Goal: Task Accomplishment & Management: Use online tool/utility

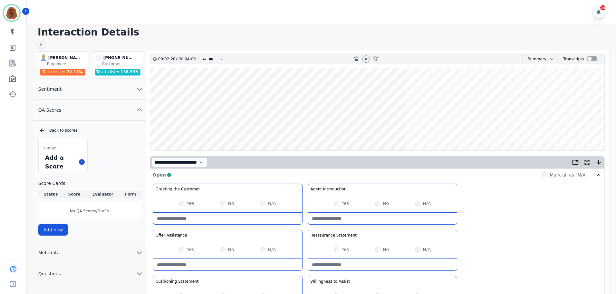
scroll to position [4, 0]
click at [367, 60] on icon at bounding box center [365, 58] width 5 height 5
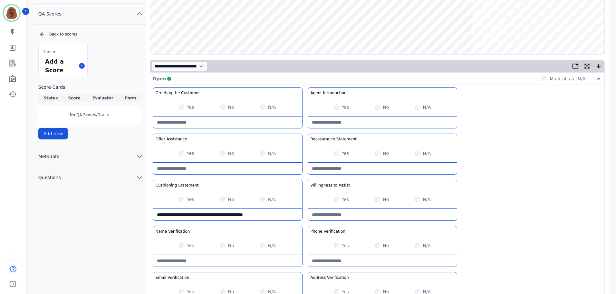
scroll to position [0, 0]
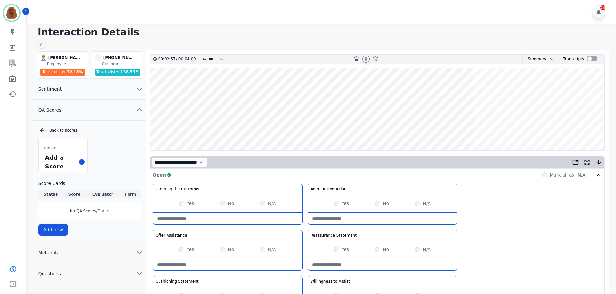
click at [427, 128] on wave at bounding box center [377, 109] width 454 height 82
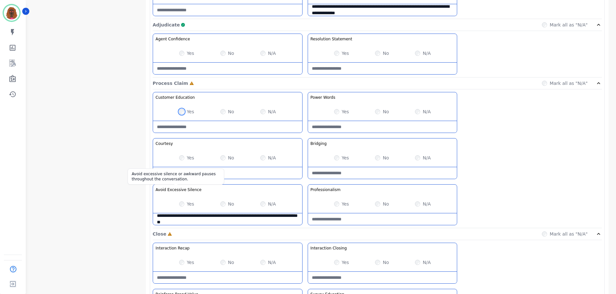
scroll to position [451, 0]
click at [183, 161] on div "Yes No N/A" at bounding box center [227, 157] width 149 height 18
click at [185, 157] on div "Yes" at bounding box center [186, 157] width 15 height 6
click at [379, 170] on Claim-Bridging-note at bounding box center [382, 173] width 149 height 12
type Claim-Bridging-note "**********"
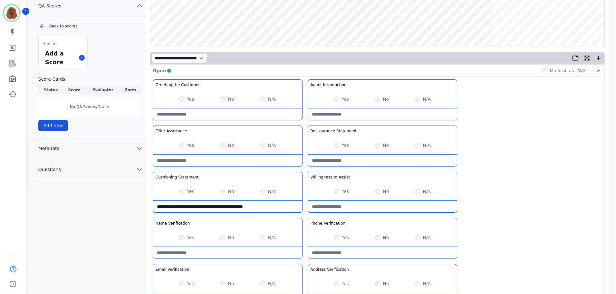
scroll to position [0, 0]
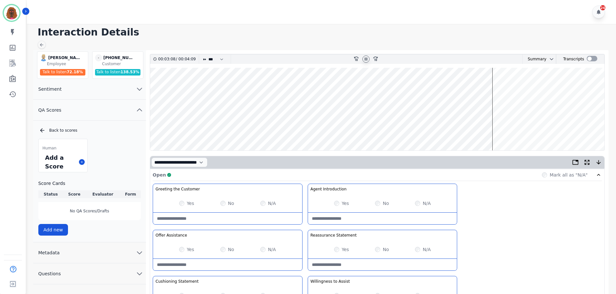
click at [501, 128] on wave at bounding box center [377, 109] width 454 height 82
click at [511, 129] on wave at bounding box center [377, 109] width 454 height 82
click at [531, 129] on wave at bounding box center [377, 109] width 454 height 82
click at [548, 129] on wave at bounding box center [377, 109] width 454 height 82
click at [559, 129] on wave at bounding box center [377, 109] width 454 height 82
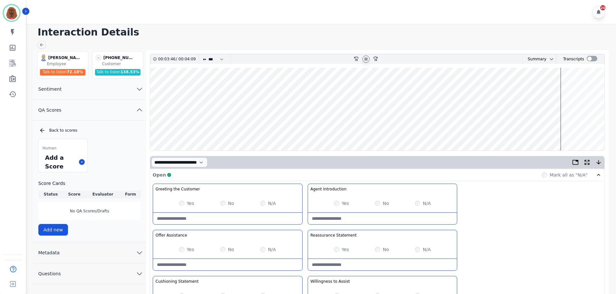
click at [584, 129] on wave at bounding box center [377, 109] width 454 height 82
click at [591, 86] on wave at bounding box center [377, 109] width 454 height 82
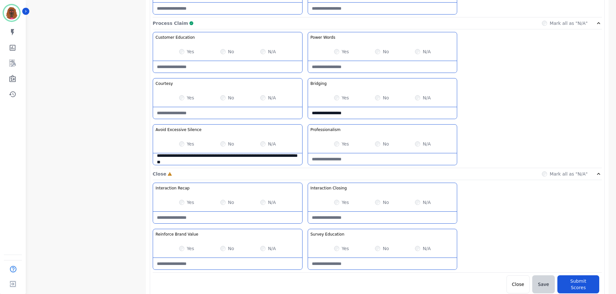
scroll to position [511, 0]
click at [359, 218] on Closing-note at bounding box center [382, 217] width 149 height 12
type Closing-note "**********"
click at [220, 248] on div "Yes No N/A" at bounding box center [227, 248] width 149 height 18
click at [372, 262] on Education-note at bounding box center [382, 263] width 149 height 12
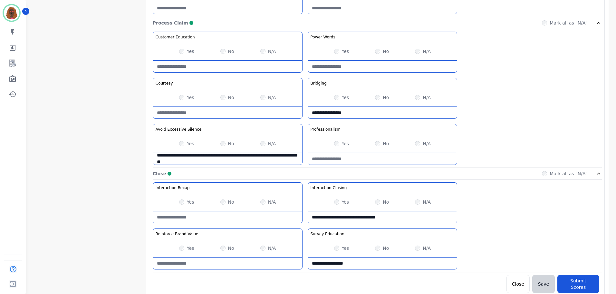
type Education-note "**********"
click at [274, 256] on div "Yes No N/A" at bounding box center [227, 248] width 149 height 18
click at [272, 260] on Value-note at bounding box center [227, 263] width 149 height 12
type Value-note "**********"
click at [568, 282] on button "Submit Scores" at bounding box center [578, 283] width 42 height 18
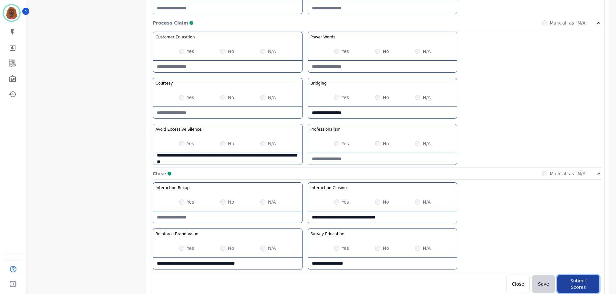
click at [574, 281] on button "Submit Scores" at bounding box center [578, 283] width 42 height 18
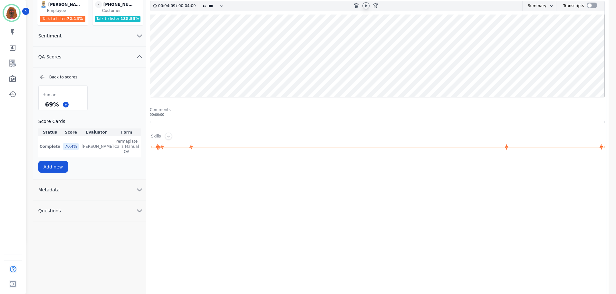
click at [528, 157] on div "00:04:09 / 00:04:09 * * * **** * *** * **** rewind-10 fast-forward-10 Summary A…" at bounding box center [377, 145] width 455 height 289
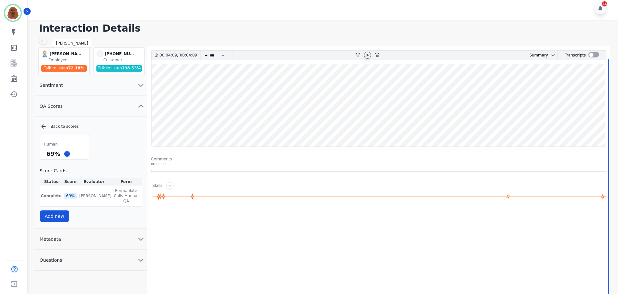
scroll to position [0, 0]
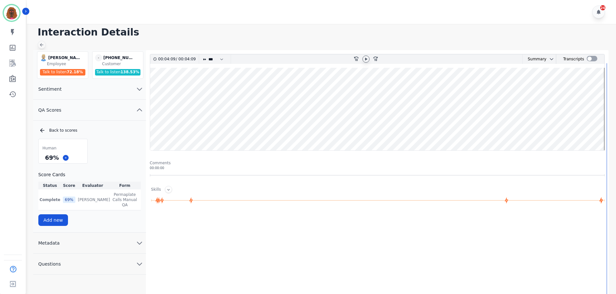
click at [43, 44] on icon at bounding box center [41, 44] width 5 height 5
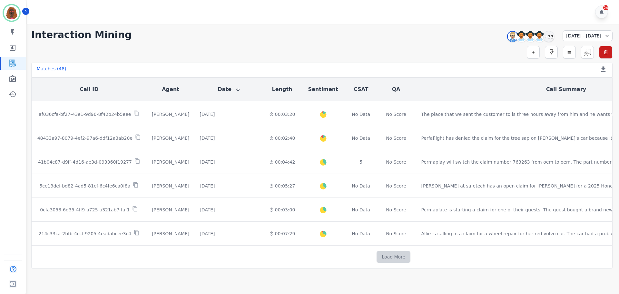
click at [376, 253] on button "Load More" at bounding box center [393, 257] width 34 height 12
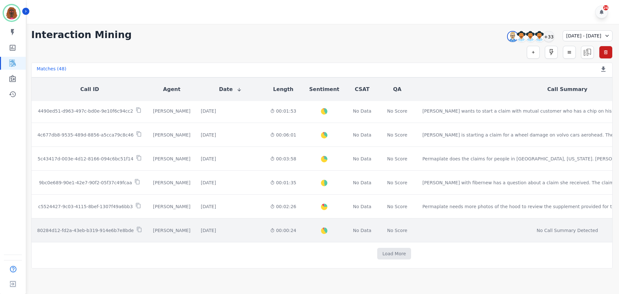
scroll to position [805, 0]
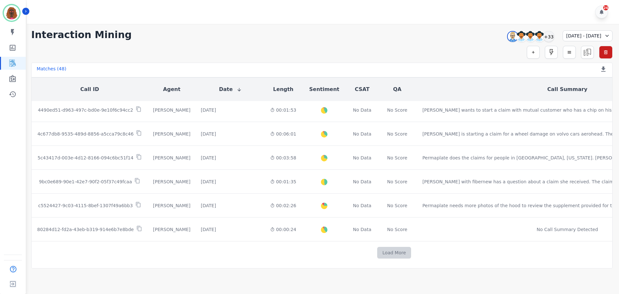
click at [377, 249] on button "Load More" at bounding box center [394, 252] width 34 height 12
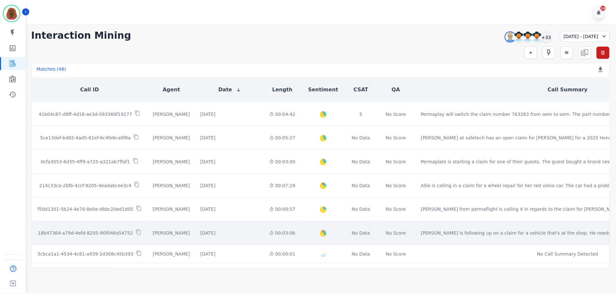
scroll to position [380, 0]
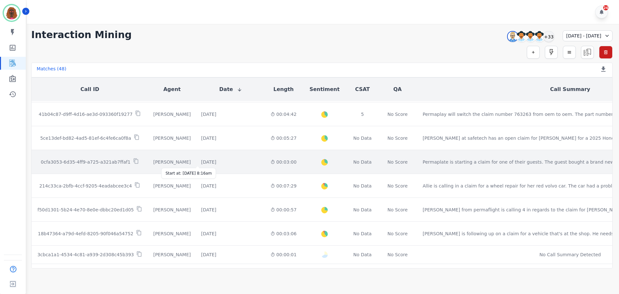
click at [201, 161] on div "[DATE]" at bounding box center [208, 162] width 15 height 6
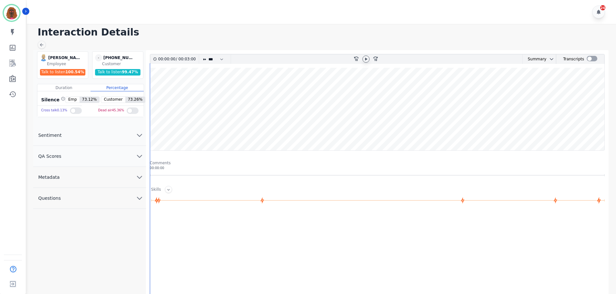
click at [366, 57] on icon at bounding box center [365, 58] width 5 height 5
click at [137, 156] on icon "chevron down" at bounding box center [140, 156] width 8 height 8
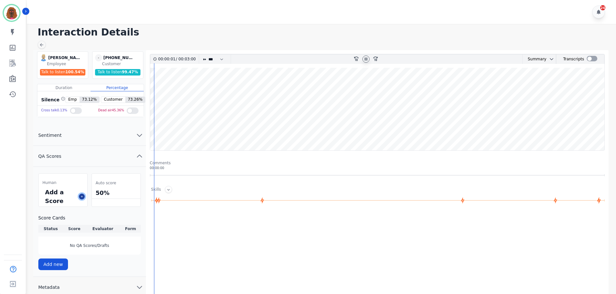
click at [82, 197] on icon at bounding box center [81, 196] width 3 height 3
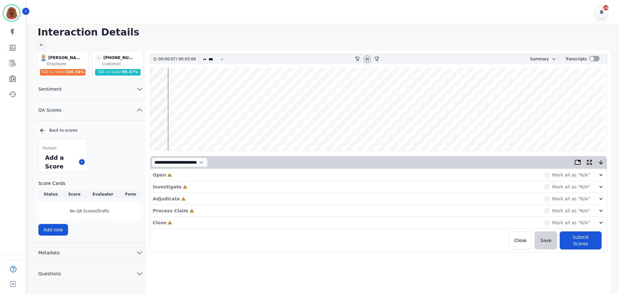
click at [266, 176] on div "Open Incomplete Mark all as "N/A"" at bounding box center [378, 175] width 451 height 12
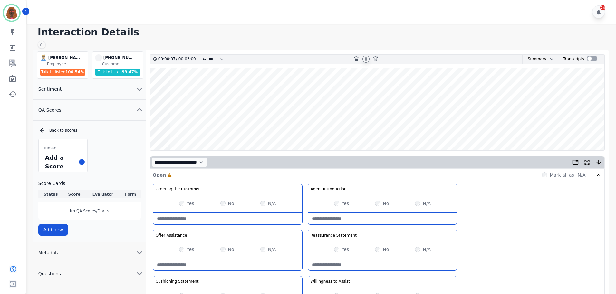
click at [185, 203] on div "Yes" at bounding box center [186, 203] width 15 height 6
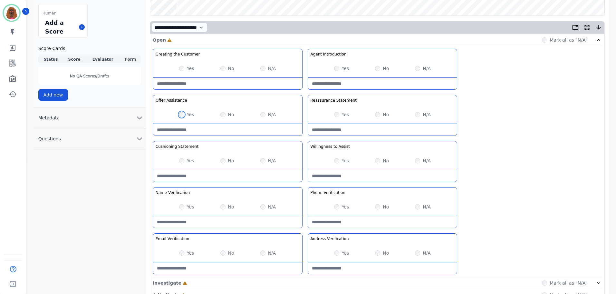
scroll to position [187, 0]
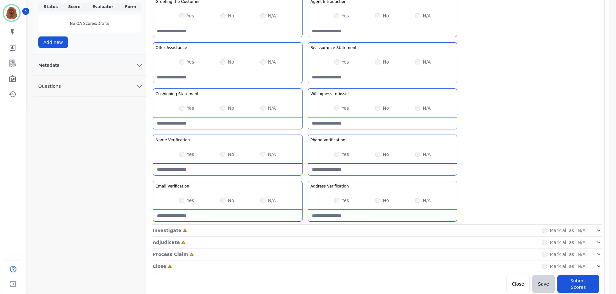
click at [305, 225] on div "Investigate Incomplete Mark all as "N/A"" at bounding box center [377, 230] width 449 height 12
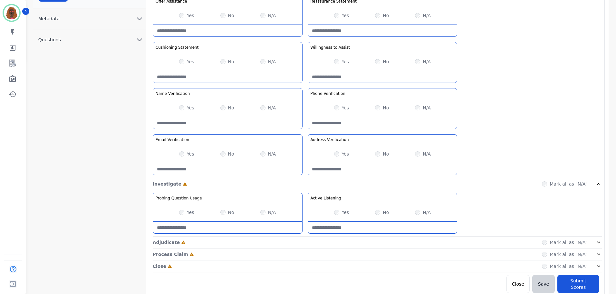
click at [306, 240] on div "Adjudicate Incomplete Mark all as "N/A"" at bounding box center [377, 242] width 449 height 12
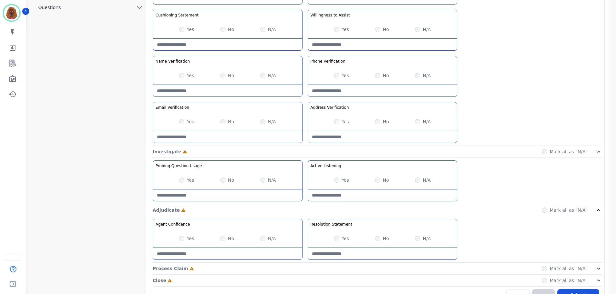
scroll to position [280, 0]
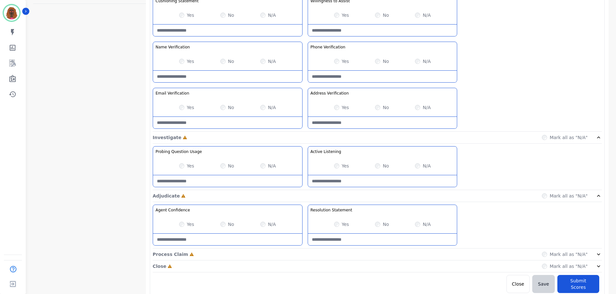
click at [307, 252] on div "Process Claim Incomplete Mark all as "N/A"" at bounding box center [377, 254] width 449 height 12
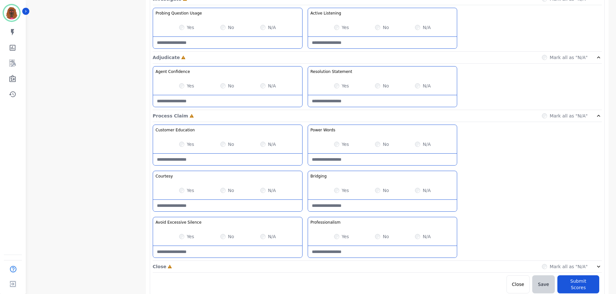
scroll to position [419, 0]
drag, startPoint x: 305, startPoint y: 268, endPoint x: 302, endPoint y: 263, distance: 6.1
click at [306, 267] on div "Close Incomplete Mark all as "N/A"" at bounding box center [377, 266] width 449 height 12
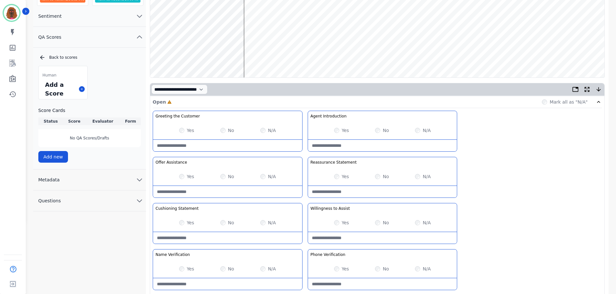
scroll to position [0, 0]
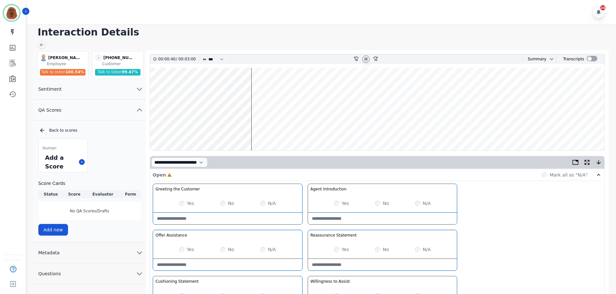
click at [358, 71] on wave at bounding box center [377, 109] width 454 height 82
click at [365, 57] on icon at bounding box center [365, 58] width 5 height 5
click at [365, 56] on div at bounding box center [365, 58] width 7 height 7
click at [315, 90] on wave at bounding box center [377, 109] width 454 height 82
click at [189, 88] on wave at bounding box center [377, 109] width 454 height 82
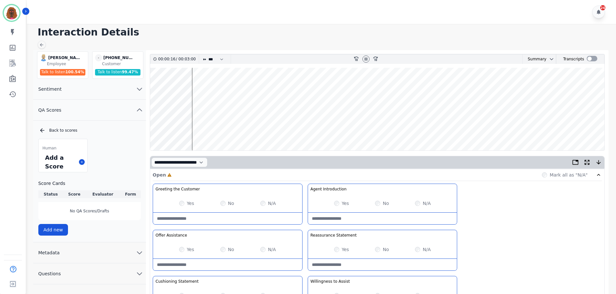
click at [169, 85] on wave at bounding box center [377, 109] width 454 height 82
click at [366, 59] on icon at bounding box center [365, 58] width 5 height 5
click at [366, 58] on icon at bounding box center [366, 58] width 2 height 3
click at [261, 131] on wave at bounding box center [377, 109] width 454 height 82
click at [327, 88] on wave at bounding box center [377, 109] width 454 height 82
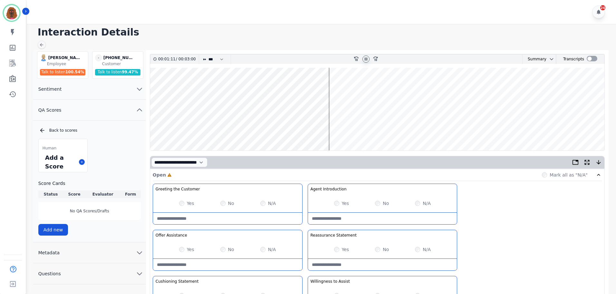
click at [336, 130] on wave at bounding box center [377, 109] width 454 height 82
click at [327, 88] on wave at bounding box center [377, 109] width 454 height 82
click at [342, 88] on wave at bounding box center [377, 109] width 454 height 82
click at [355, 88] on wave at bounding box center [377, 109] width 454 height 82
click at [370, 87] on wave at bounding box center [377, 109] width 454 height 82
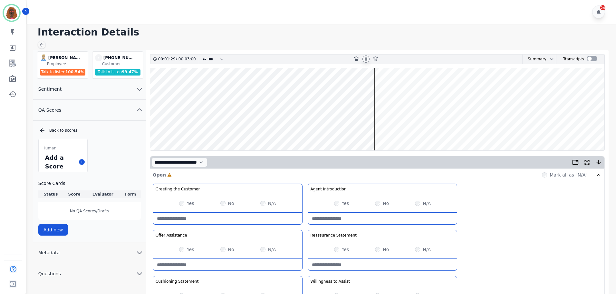
click at [376, 129] on wave at bounding box center [377, 109] width 454 height 82
click at [385, 129] on wave at bounding box center [377, 109] width 454 height 82
click at [397, 129] on wave at bounding box center [377, 109] width 454 height 82
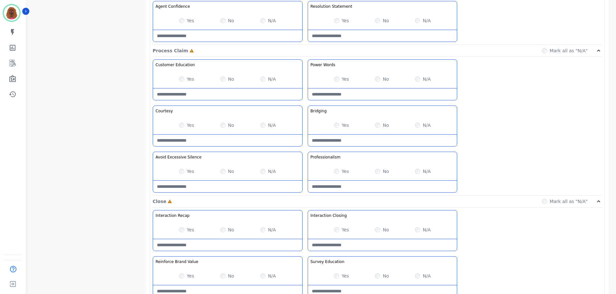
scroll to position [511, 0]
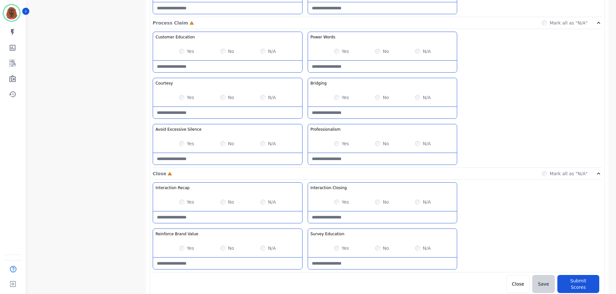
click at [219, 161] on Silence-note at bounding box center [227, 159] width 149 height 12
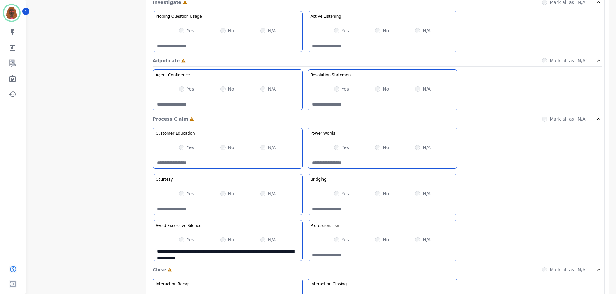
scroll to position [415, 0]
type Silence-note "**********"
click at [185, 145] on div "Yes" at bounding box center [186, 147] width 15 height 6
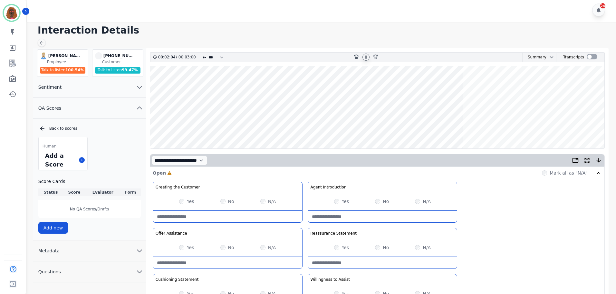
scroll to position [0, 0]
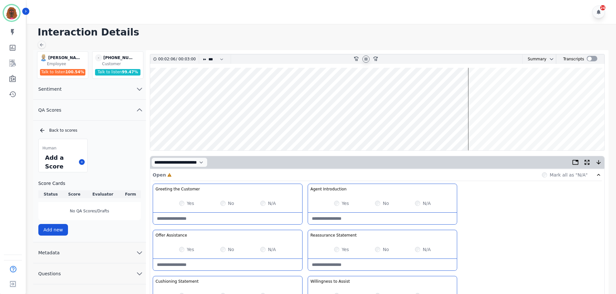
click at [156, 129] on wave at bounding box center [377, 109] width 454 height 82
click at [177, 129] on wave at bounding box center [377, 109] width 454 height 82
click at [184, 130] on wave at bounding box center [377, 109] width 454 height 82
click at [195, 129] on wave at bounding box center [377, 109] width 454 height 82
click at [221, 130] on wave at bounding box center [377, 109] width 454 height 82
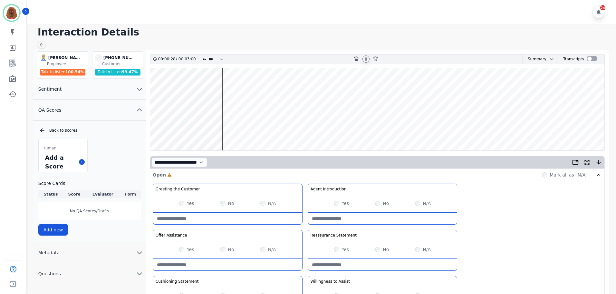
click at [245, 130] on wave at bounding box center [377, 109] width 454 height 82
click at [251, 129] on wave at bounding box center [377, 109] width 454 height 82
click at [260, 129] on wave at bounding box center [377, 109] width 454 height 82
click at [269, 130] on wave at bounding box center [377, 109] width 454 height 82
click at [280, 129] on wave at bounding box center [377, 109] width 454 height 82
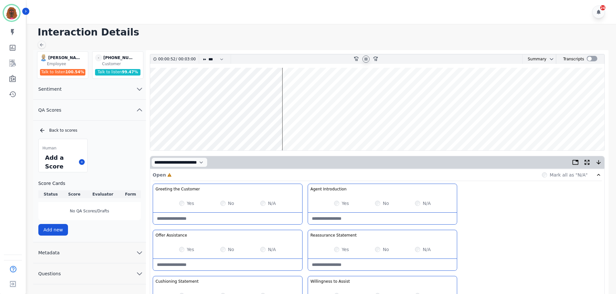
click at [402, 128] on wave at bounding box center [377, 109] width 454 height 82
click at [419, 129] on wave at bounding box center [377, 109] width 454 height 82
click at [428, 130] on wave at bounding box center [377, 109] width 454 height 82
click at [438, 128] on wave at bounding box center [377, 109] width 454 height 82
click at [446, 87] on wave at bounding box center [377, 109] width 454 height 82
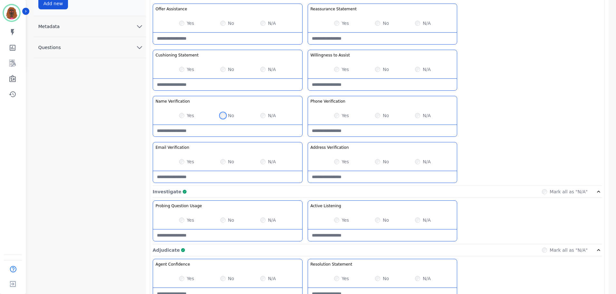
scroll to position [226, 0]
click at [221, 130] on Verification-note at bounding box center [227, 131] width 149 height 12
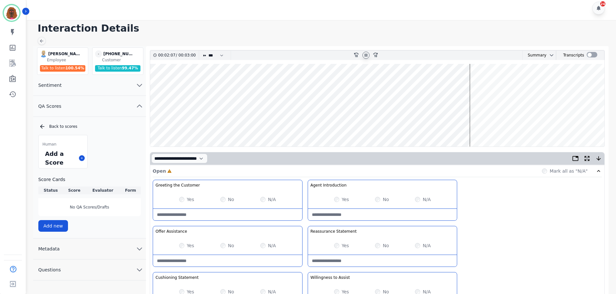
scroll to position [0, 0]
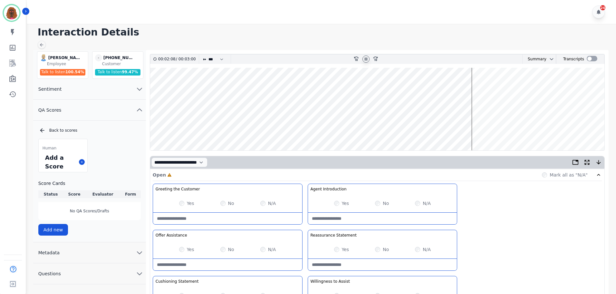
type Verification-note "**********"
click at [161, 87] on wave at bounding box center [377, 109] width 454 height 82
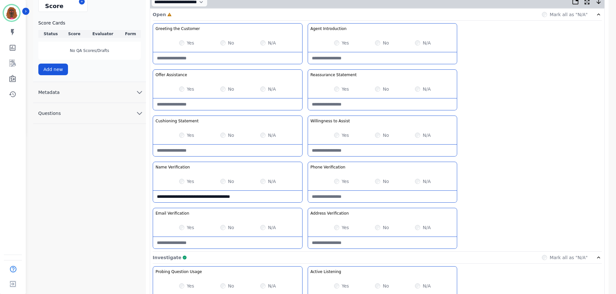
scroll to position [161, 0]
drag, startPoint x: 260, startPoint y: 197, endPoint x: 50, endPoint y: 192, distance: 209.5
click at [53, 192] on div "**********" at bounding box center [322, 282] width 578 height 786
drag, startPoint x: 183, startPoint y: 193, endPoint x: 188, endPoint y: 194, distance: 5.1
click at [188, 194] on Verification-note at bounding box center [227, 196] width 149 height 12
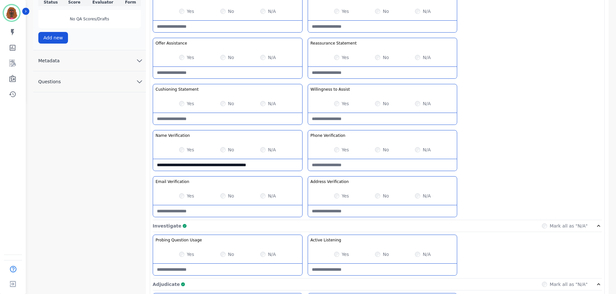
type Verification-note "**********"
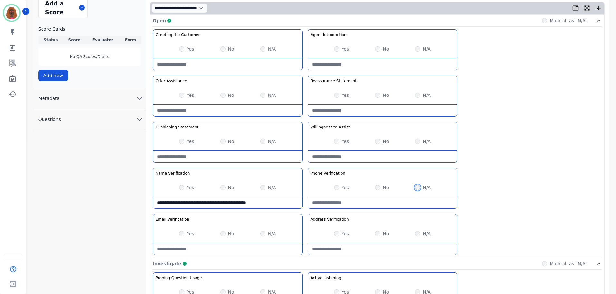
scroll to position [0, 0]
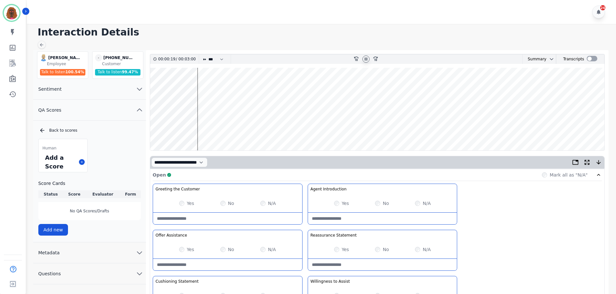
click at [518, 126] on wave at bounding box center [377, 109] width 454 height 82
click at [592, 132] on wave at bounding box center [377, 109] width 454 height 82
click at [365, 58] on icon at bounding box center [365, 58] width 5 height 5
click at [578, 129] on wave at bounding box center [377, 109] width 454 height 82
click at [572, 127] on wave at bounding box center [377, 109] width 454 height 82
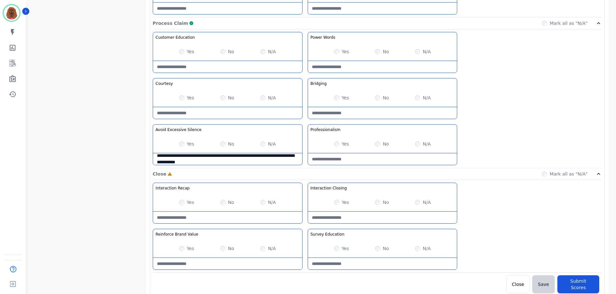
scroll to position [511, 0]
click at [380, 200] on div "No" at bounding box center [382, 201] width 14 height 6
click at [371, 218] on Closing-note at bounding box center [382, 217] width 149 height 12
type Closing-note "**********"
click at [216, 261] on Value-note at bounding box center [227, 263] width 149 height 12
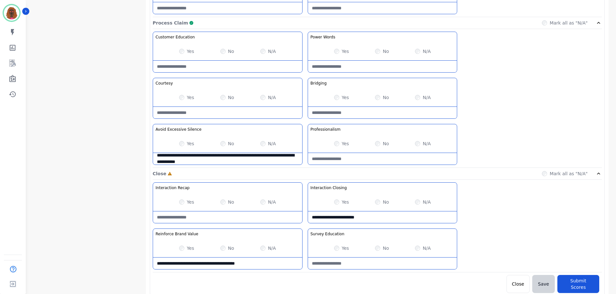
type Value-note "**********"
click at [370, 268] on Education-note at bounding box center [382, 263] width 149 height 12
type Education-note "**********"
click at [582, 285] on button "Submit Scores" at bounding box center [578, 283] width 42 height 18
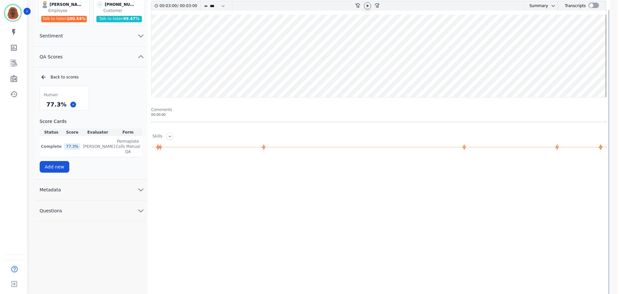
scroll to position [0, 0]
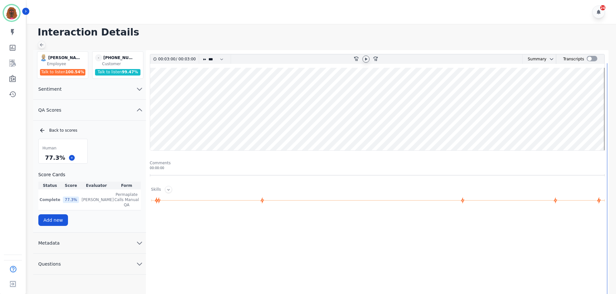
click at [41, 42] on icon at bounding box center [41, 44] width 5 height 5
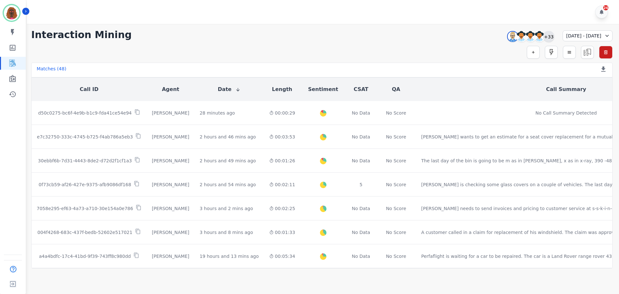
click at [543, 35] on div "+33" at bounding box center [548, 36] width 11 height 11
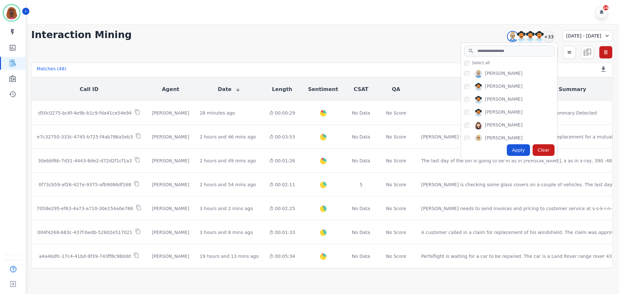
click at [464, 72] on div "[PERSON_NAME]" at bounding box center [510, 75] width 93 height 10
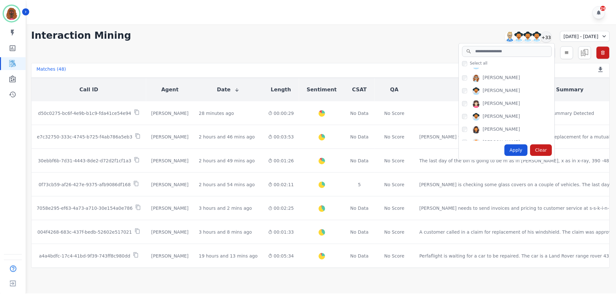
scroll to position [404, 0]
click at [506, 151] on div "Apply" at bounding box center [517, 150] width 23 height 12
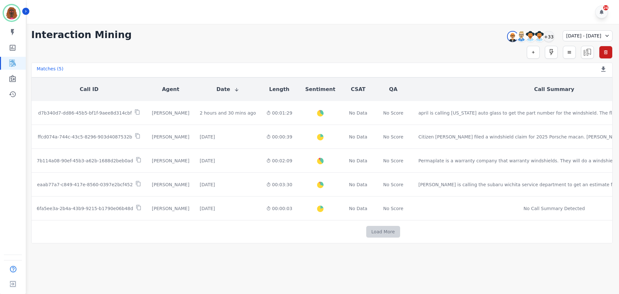
click at [366, 228] on button "Load More" at bounding box center [383, 232] width 34 height 12
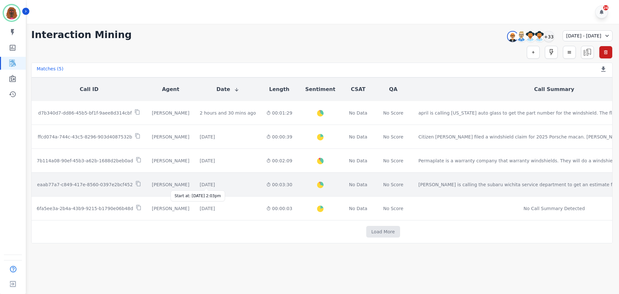
click at [201, 185] on div "[DATE]" at bounding box center [206, 184] width 15 height 6
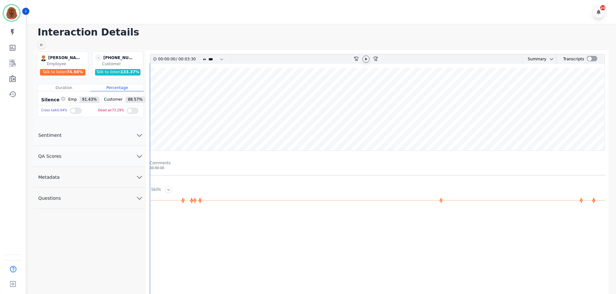
click at [366, 57] on icon at bounding box center [365, 58] width 5 height 5
click at [170, 88] on wave at bounding box center [377, 109] width 454 height 82
click at [181, 89] on wave at bounding box center [377, 109] width 454 height 82
click at [367, 59] on icon at bounding box center [366, 58] width 3 height 3
drag, startPoint x: 367, startPoint y: 58, endPoint x: 284, endPoint y: 87, distance: 87.8
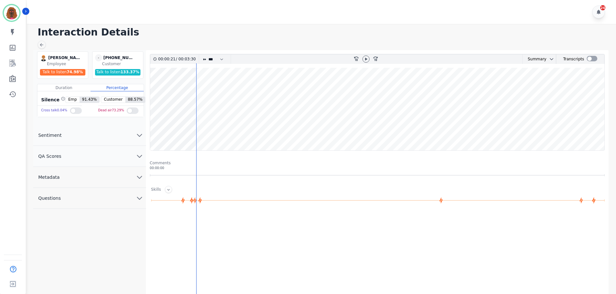
click at [367, 58] on icon at bounding box center [365, 58] width 5 height 5
click at [188, 128] on wave at bounding box center [377, 109] width 454 height 82
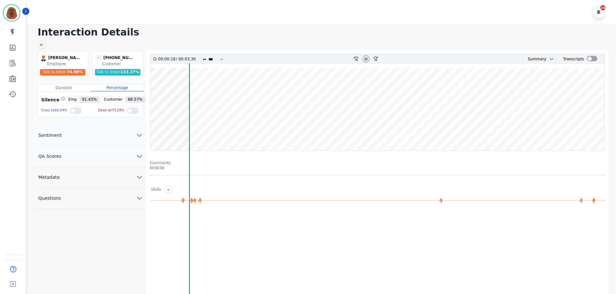
click at [62, 159] on button "QA Scores" at bounding box center [89, 156] width 113 height 21
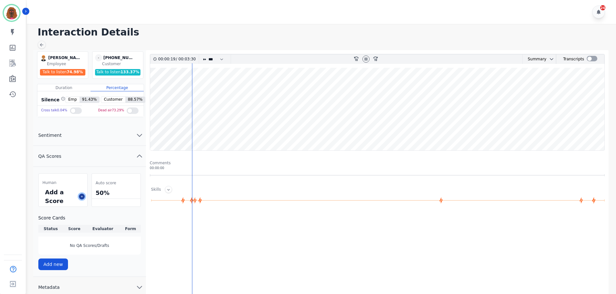
click at [82, 195] on icon at bounding box center [81, 196] width 3 height 3
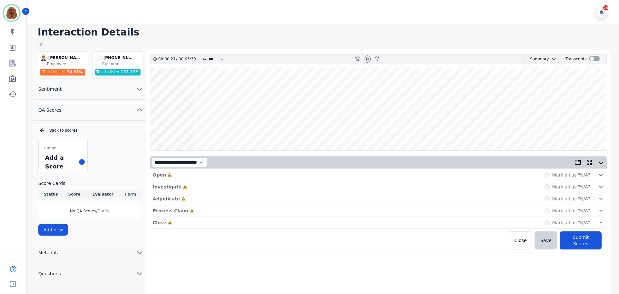
click at [353, 173] on div "Open Incomplete Mark all as "N/A"" at bounding box center [378, 175] width 451 height 12
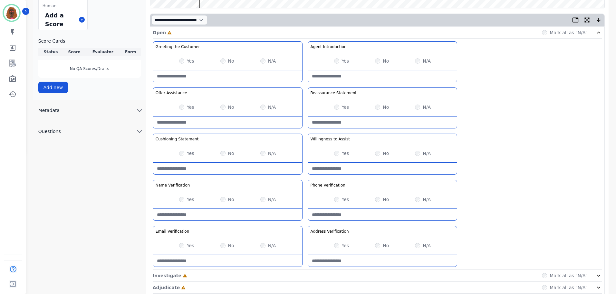
scroll to position [187, 0]
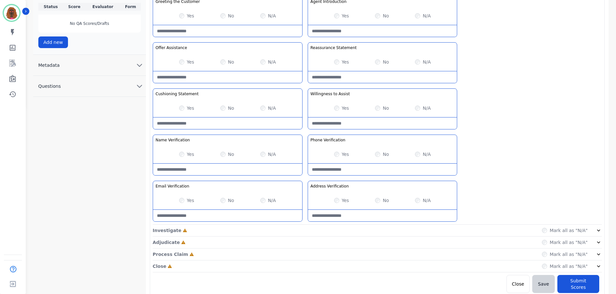
click at [288, 230] on div "Investigate Incomplete Mark all as "N/A"" at bounding box center [377, 230] width 449 height 12
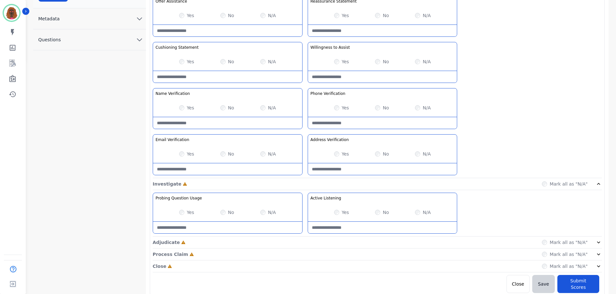
click at [307, 241] on div "Adjudicate Incomplete Mark all as "N/A"" at bounding box center [377, 242] width 449 height 12
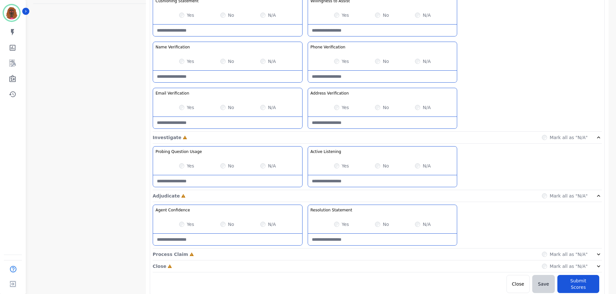
click at [302, 254] on div "Process Claim Incomplete Mark all as "N/A"" at bounding box center [377, 254] width 449 height 12
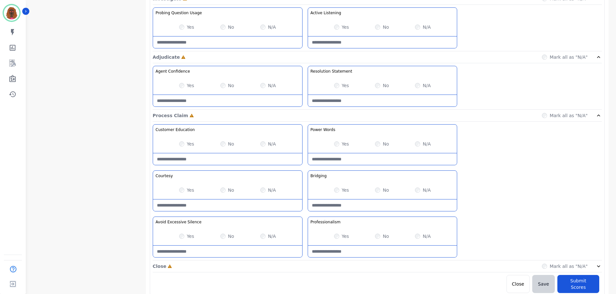
click at [300, 265] on div "Close Incomplete Mark all as "N/A"" at bounding box center [377, 266] width 449 height 12
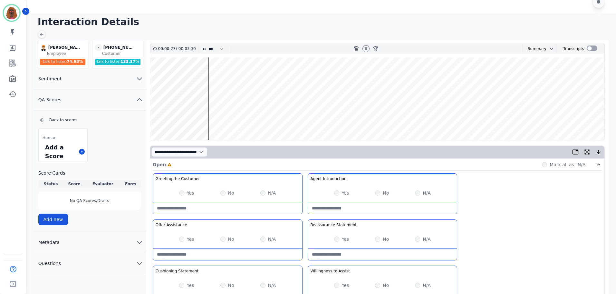
scroll to position [0, 0]
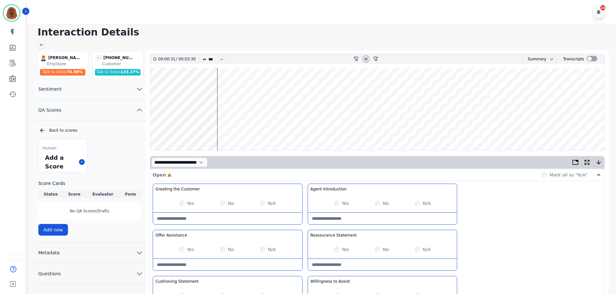
click at [433, 87] on wave at bounding box center [377, 109] width 454 height 82
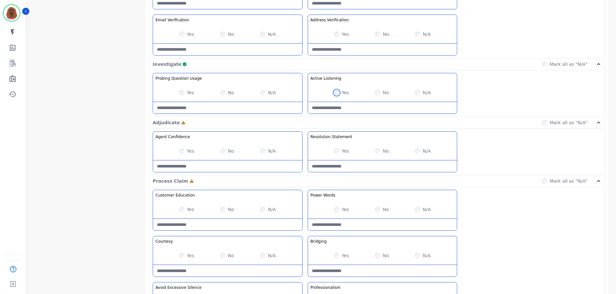
scroll to position [353, 0]
click at [340, 148] on div "Yes" at bounding box center [341, 150] width 15 height 6
click at [182, 206] on div "Yes" at bounding box center [186, 209] width 15 height 6
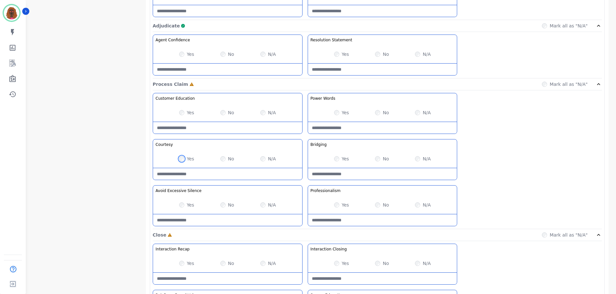
scroll to position [450, 0]
click at [380, 112] on div "No" at bounding box center [382, 112] width 14 height 6
click at [364, 130] on Words-note at bounding box center [382, 127] width 149 height 12
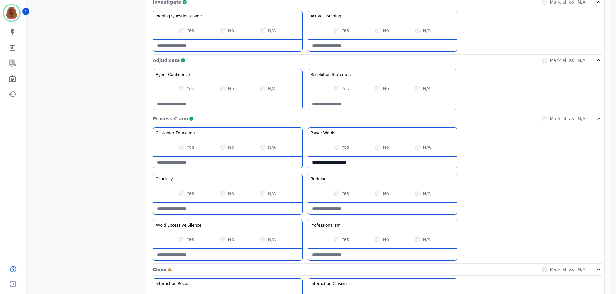
scroll to position [415, 0]
type Words-note "**********"
click at [332, 146] on div "Yes No N/A" at bounding box center [382, 148] width 149 height 18
drag, startPoint x: 358, startPoint y: 163, endPoint x: 169, endPoint y: 157, distance: 188.9
click at [169, 157] on div "**********" at bounding box center [377, 196] width 449 height 136
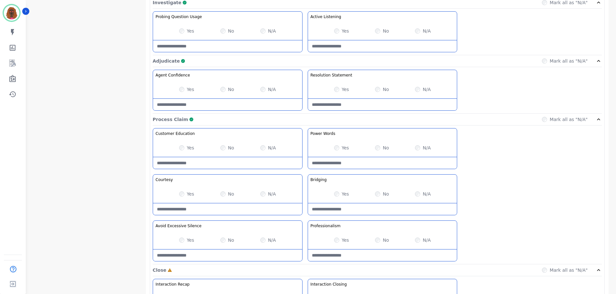
click at [366, 216] on div "Customer Education Educate your customer on how to get the information that the…" at bounding box center [377, 196] width 449 height 136
click at [364, 208] on Claim-Bridging-note at bounding box center [382, 209] width 149 height 12
type Claim-Bridging-note "**********"
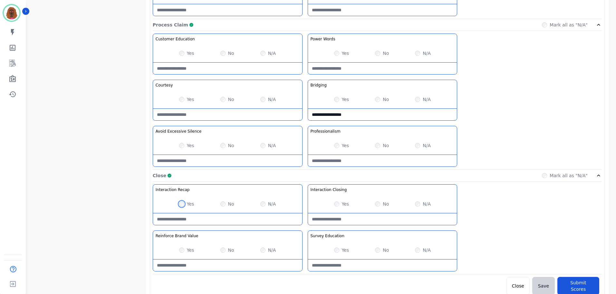
scroll to position [511, 0]
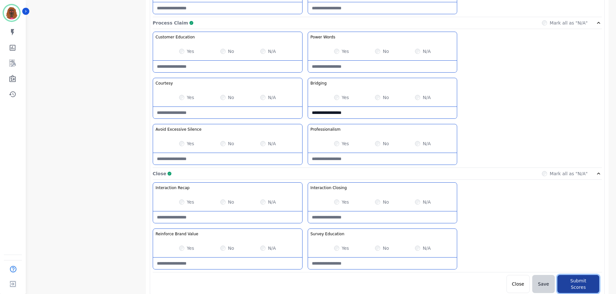
click at [573, 279] on button "Submit Scores" at bounding box center [578, 283] width 42 height 18
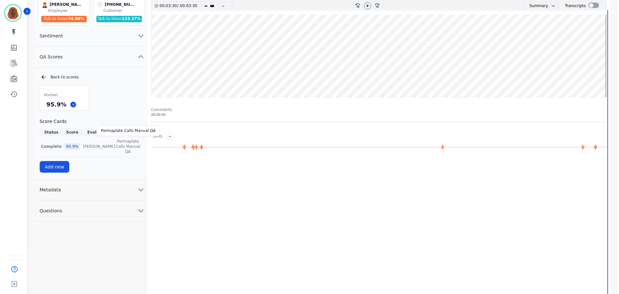
scroll to position [0, 0]
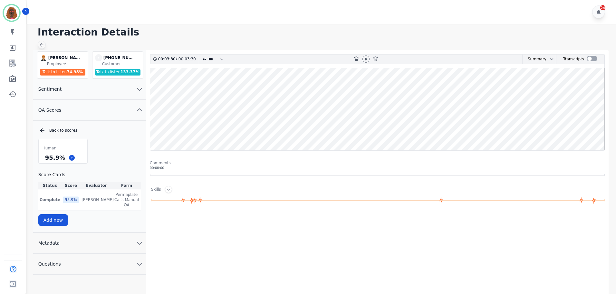
click at [42, 45] on icon at bounding box center [42, 45] width 4 height 4
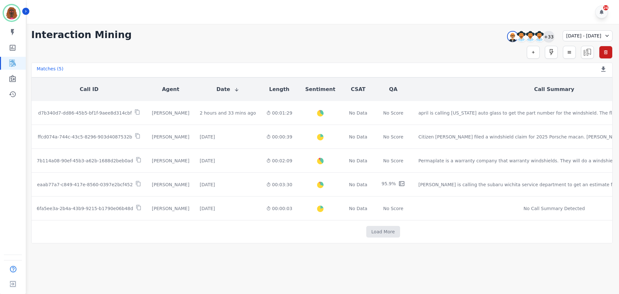
click at [543, 35] on div "+33" at bounding box center [548, 36] width 11 height 11
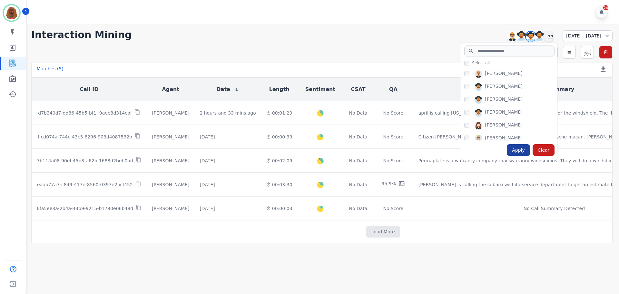
click at [506, 152] on div "Apply" at bounding box center [517, 150] width 23 height 12
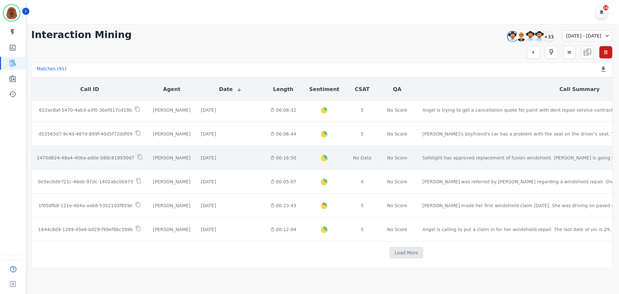
scroll to position [339, 0]
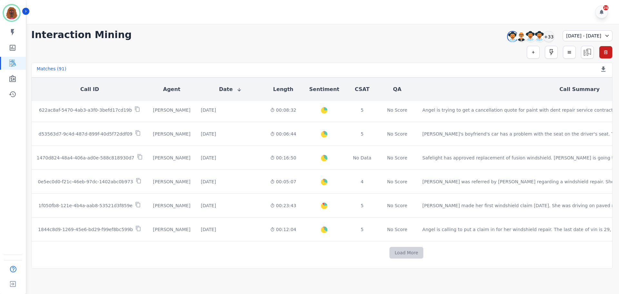
click at [389, 248] on button "Load More" at bounding box center [406, 252] width 34 height 12
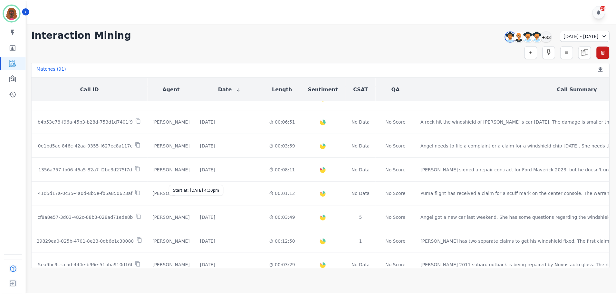
scroll to position [816, 0]
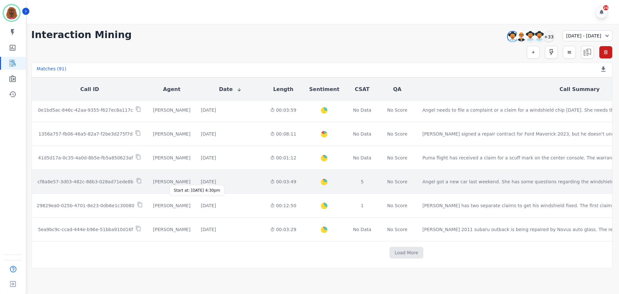
click at [201, 178] on div "[DATE]" at bounding box center [208, 181] width 15 height 6
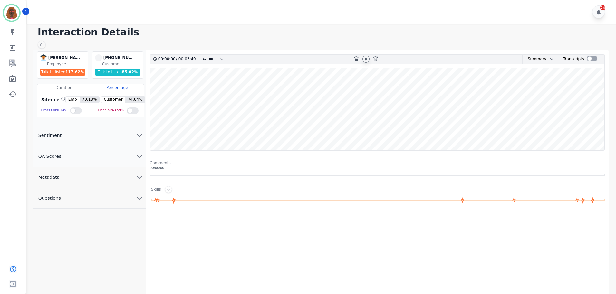
click at [368, 57] on icon at bounding box center [365, 58] width 5 height 5
click at [138, 157] on icon "chevron down" at bounding box center [140, 156] width 8 height 8
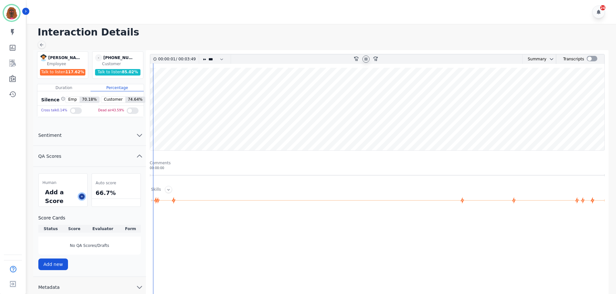
click at [84, 196] on button at bounding box center [82, 196] width 6 height 6
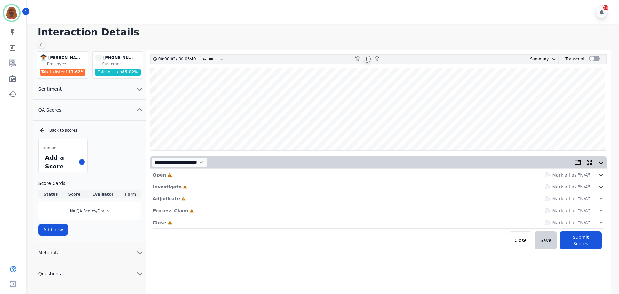
click at [232, 173] on div "Open Incomplete Mark all as "N/A"" at bounding box center [378, 175] width 451 height 12
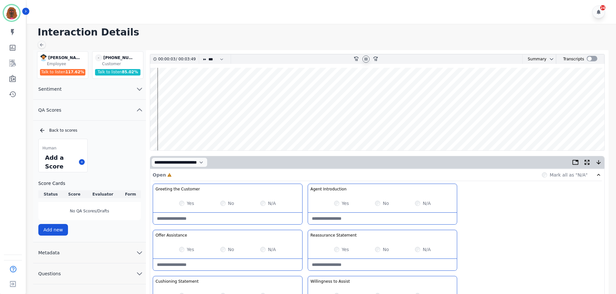
click at [179, 201] on div "Yes" at bounding box center [186, 203] width 15 height 6
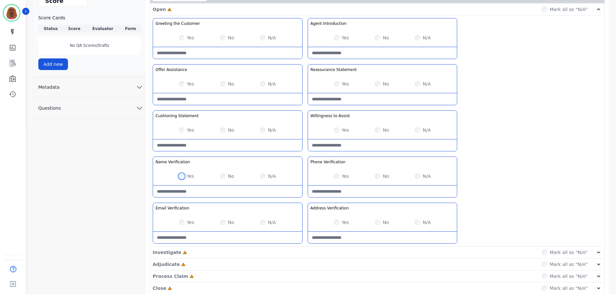
scroll to position [187, 0]
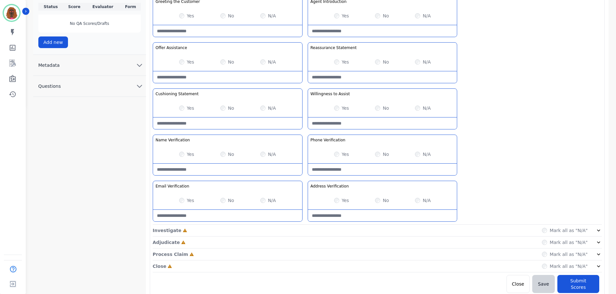
click at [305, 226] on div "Investigate Incomplete Mark all as "N/A"" at bounding box center [377, 230] width 449 height 12
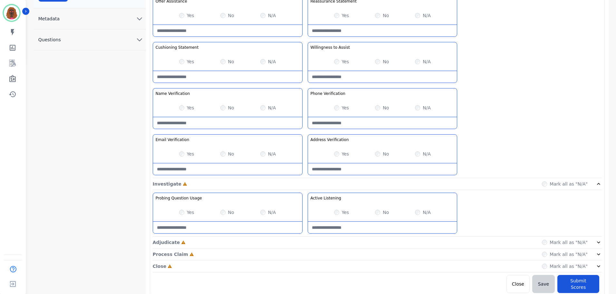
click at [305, 244] on div "Adjudicate Incomplete Mark all as "N/A"" at bounding box center [377, 242] width 449 height 12
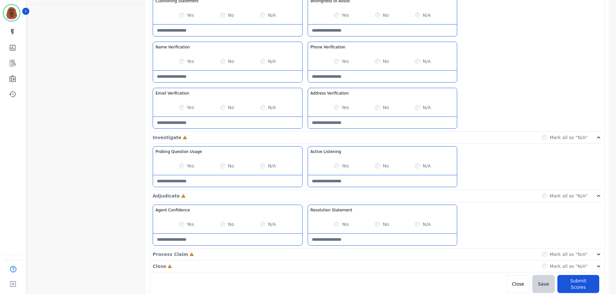
click at [304, 254] on div "Process Claim Incomplete Mark all as "N/A"" at bounding box center [377, 254] width 449 height 12
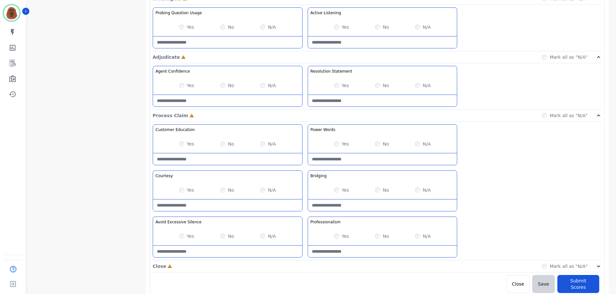
click at [304, 266] on div "Close Incomplete Mark all as "N/A"" at bounding box center [377, 266] width 449 height 12
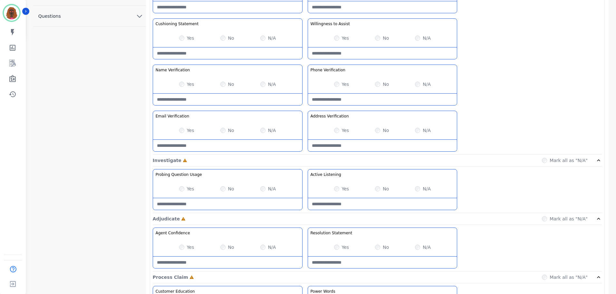
scroll to position [257, 0]
click at [370, 203] on Listening-note at bounding box center [382, 203] width 149 height 12
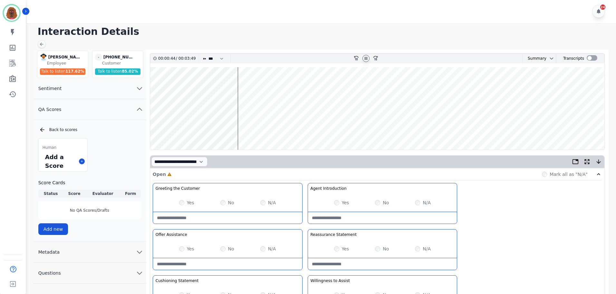
scroll to position [0, 0]
click at [182, 129] on wave at bounding box center [377, 109] width 454 height 82
click at [189, 128] on wave at bounding box center [377, 109] width 454 height 82
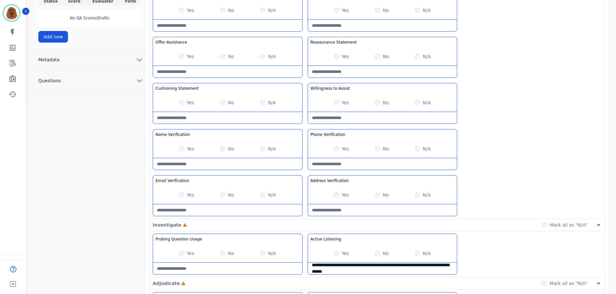
scroll to position [193, 0]
click at [376, 272] on Listening-note "**********" at bounding box center [382, 268] width 149 height 12
click at [413, 272] on Listening-note "**********" at bounding box center [382, 268] width 149 height 12
drag, startPoint x: 445, startPoint y: 270, endPoint x: 452, endPoint y: 268, distance: 7.2
click at [446, 270] on Listening-note "**********" at bounding box center [382, 268] width 149 height 12
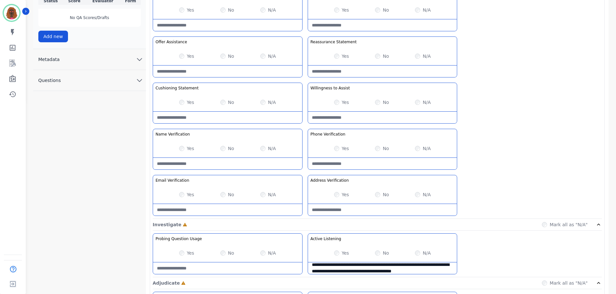
scroll to position [10, 0]
type Listening-note "**********"
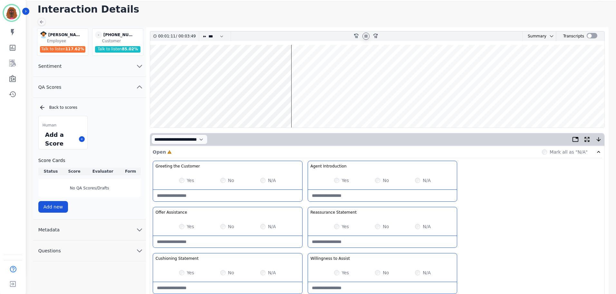
scroll to position [0, 0]
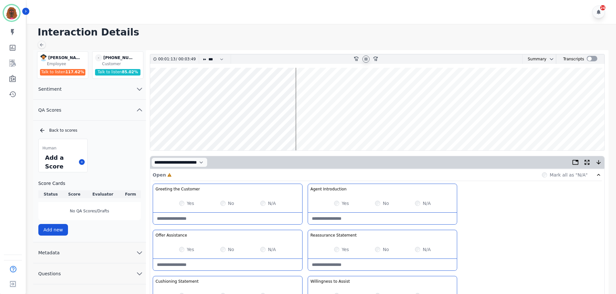
click at [298, 87] on wave at bounding box center [377, 109] width 454 height 82
click at [311, 129] on wave at bounding box center [377, 109] width 454 height 82
click at [365, 59] on icon at bounding box center [366, 58] width 3 height 3
click at [366, 59] on icon at bounding box center [366, 58] width 2 height 3
click at [269, 128] on wave at bounding box center [377, 109] width 454 height 82
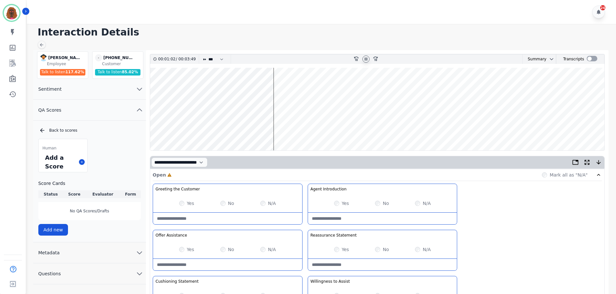
click at [281, 129] on wave at bounding box center [377, 109] width 454 height 82
click at [279, 129] on wave at bounding box center [377, 109] width 454 height 82
click at [311, 129] on wave at bounding box center [377, 109] width 454 height 82
click at [319, 88] on wave at bounding box center [377, 109] width 454 height 82
click at [326, 129] on wave at bounding box center [377, 109] width 454 height 82
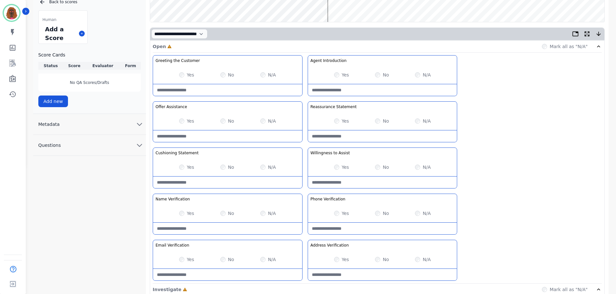
scroll to position [129, 0]
click at [215, 178] on Statement-note at bounding box center [227, 182] width 149 height 12
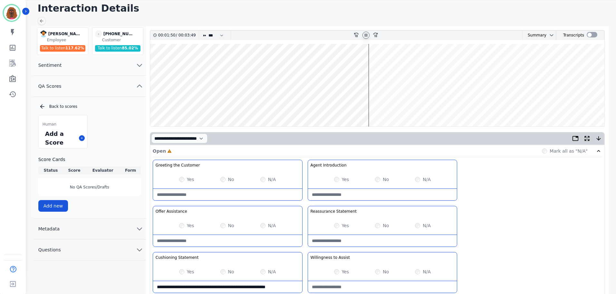
scroll to position [0, 0]
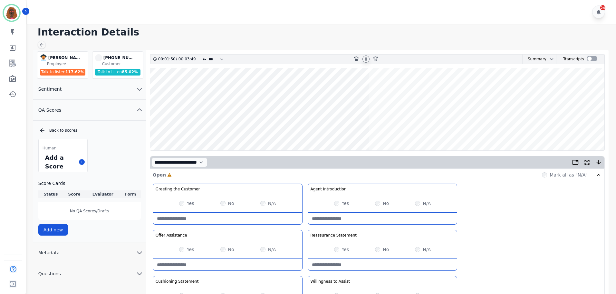
type Statement-note "**********"
click at [368, 60] on icon at bounding box center [365, 58] width 5 height 5
click at [366, 59] on icon at bounding box center [366, 58] width 2 height 3
click at [366, 59] on icon at bounding box center [365, 58] width 5 height 5
click at [367, 61] on icon at bounding box center [365, 58] width 5 height 5
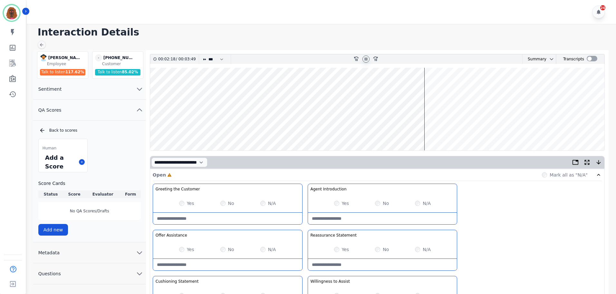
click at [192, 128] on wave at bounding box center [377, 109] width 454 height 82
click at [217, 128] on wave at bounding box center [377, 109] width 454 height 82
click at [222, 132] on wave at bounding box center [377, 109] width 454 height 82
click at [312, 128] on wave at bounding box center [377, 109] width 454 height 82
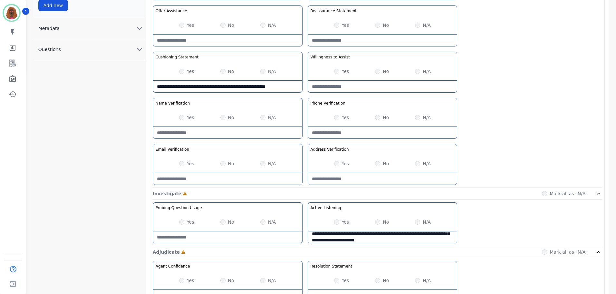
scroll to position [225, 0]
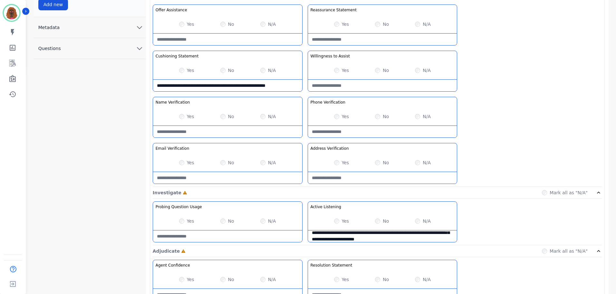
click at [215, 178] on Verification-note at bounding box center [227, 178] width 149 height 12
drag, startPoint x: 209, startPoint y: 180, endPoint x: 147, endPoint y: 172, distance: 62.0
click at [147, 172] on div "**********" at bounding box center [377, 218] width 463 height 786
type Verification-note "**********"
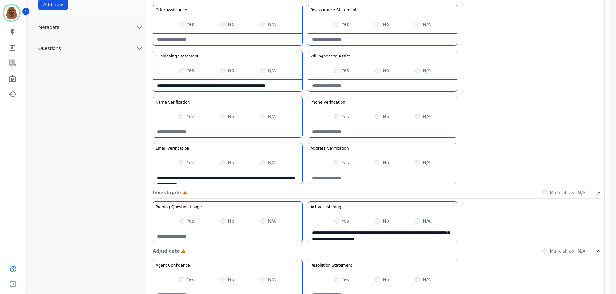
click at [390, 177] on Verification-note at bounding box center [382, 178] width 149 height 12
paste Verification-note "**********"
type Verification-note "**********"
click at [380, 131] on Verification-note at bounding box center [382, 132] width 149 height 12
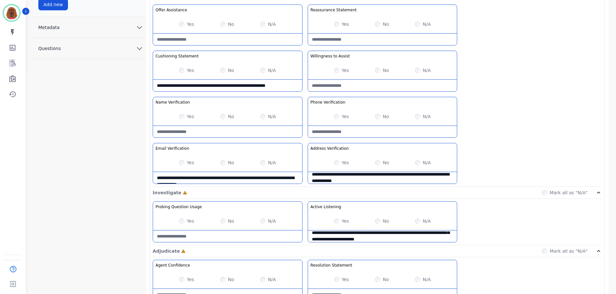
paste Verification-note "**********"
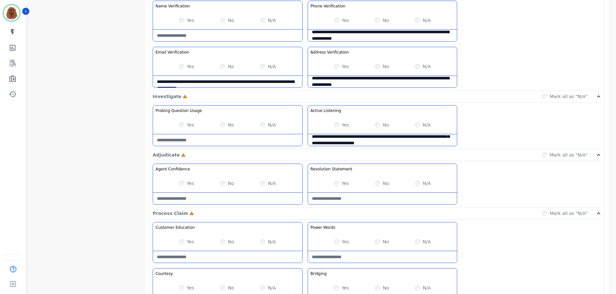
scroll to position [322, 0]
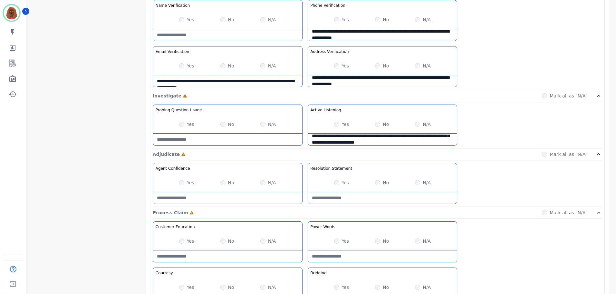
type Verification-note "**********"
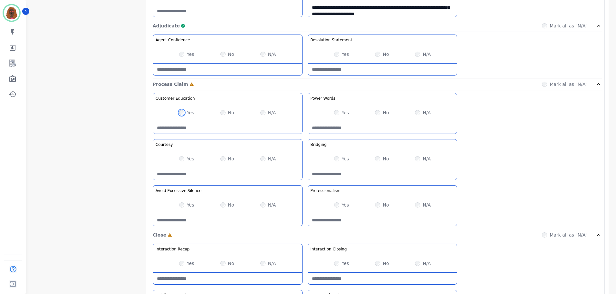
scroll to position [450, 0]
click at [336, 201] on div "Yes" at bounding box center [341, 204] width 15 height 6
click at [339, 203] on div "Yes" at bounding box center [341, 204] width 15 height 6
click at [368, 171] on Claim-Bridging-note at bounding box center [382, 173] width 149 height 12
type Claim-Bridging-note "**********"
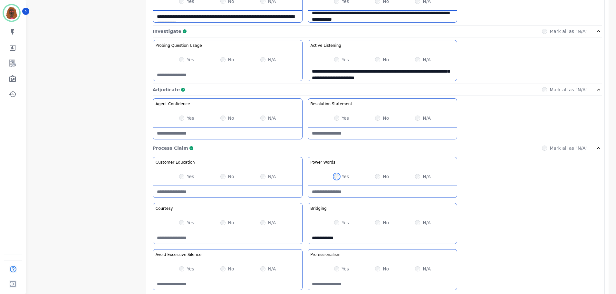
scroll to position [386, 0]
click at [380, 176] on div "No" at bounding box center [382, 176] width 14 height 6
click at [366, 193] on Words-note at bounding box center [382, 191] width 149 height 12
type Words-note "**********"
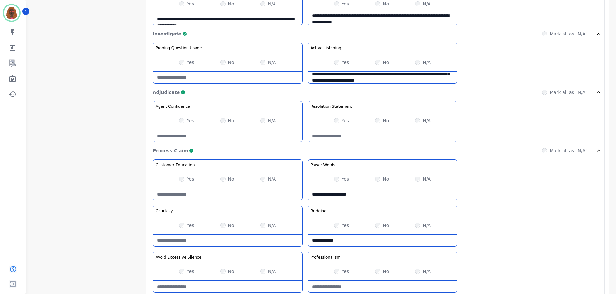
scroll to position [383, 0]
click at [380, 121] on div "No" at bounding box center [382, 121] width 14 height 6
click at [373, 133] on Statement-note at bounding box center [382, 136] width 149 height 12
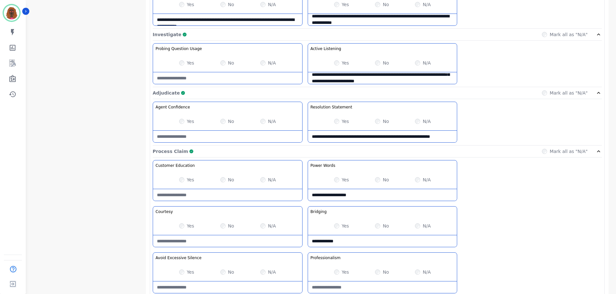
scroll to position [4, 0]
type Statement-note "**********"
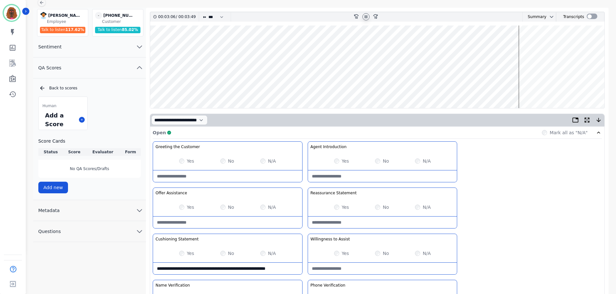
scroll to position [0, 0]
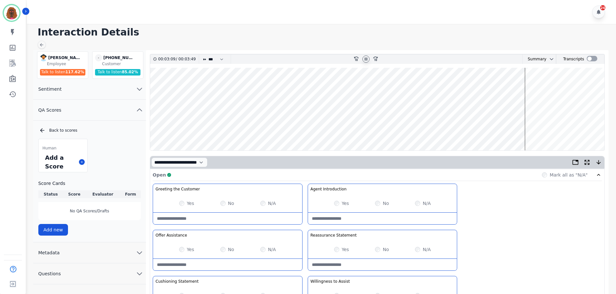
click at [534, 86] on wave at bounding box center [377, 109] width 454 height 82
click at [539, 126] on wave at bounding box center [377, 109] width 454 height 82
click at [545, 88] on wave at bounding box center [377, 109] width 454 height 82
click at [553, 130] on wave at bounding box center [377, 109] width 454 height 82
click at [560, 85] on wave at bounding box center [377, 109] width 454 height 82
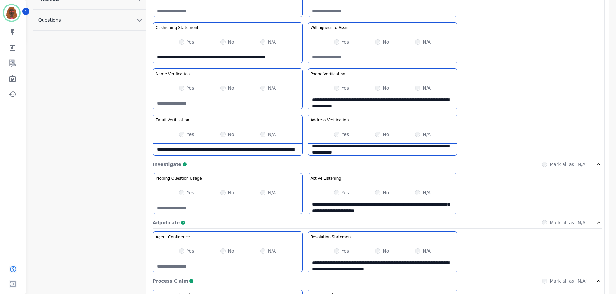
scroll to position [511, 0]
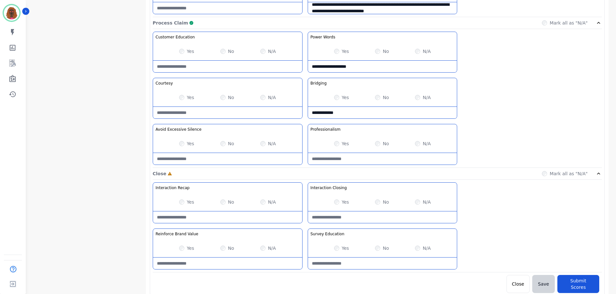
click at [212, 214] on Recap-note at bounding box center [227, 217] width 149 height 12
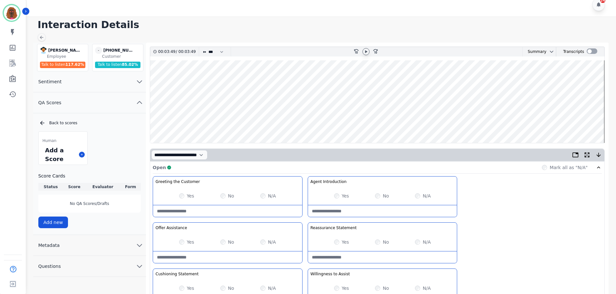
scroll to position [0, 0]
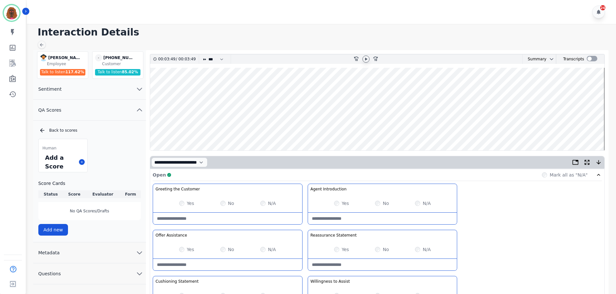
type Recap-note "**********"
click at [583, 128] on wave at bounding box center [377, 109] width 454 height 82
click at [364, 61] on icon at bounding box center [365, 58] width 5 height 5
click at [581, 130] on wave at bounding box center [377, 109] width 454 height 82
click at [579, 130] on wave at bounding box center [377, 109] width 454 height 82
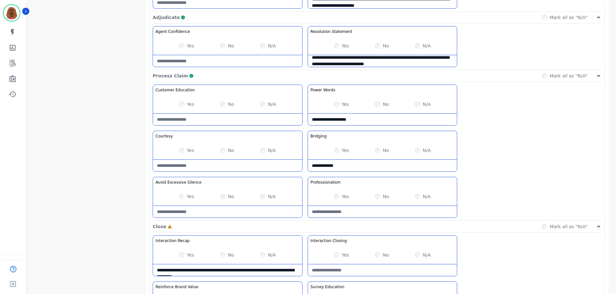
scroll to position [511, 0]
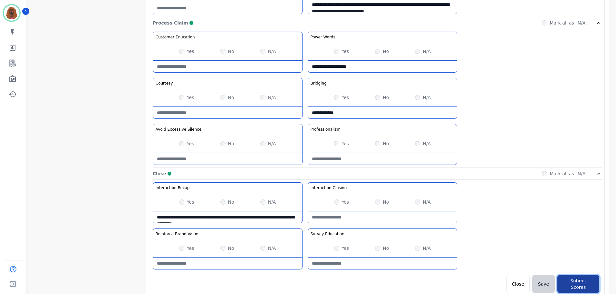
click at [577, 278] on button "Submit Scores" at bounding box center [578, 283] width 42 height 18
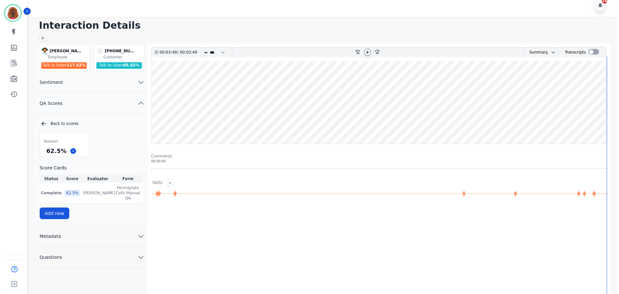
scroll to position [0, 0]
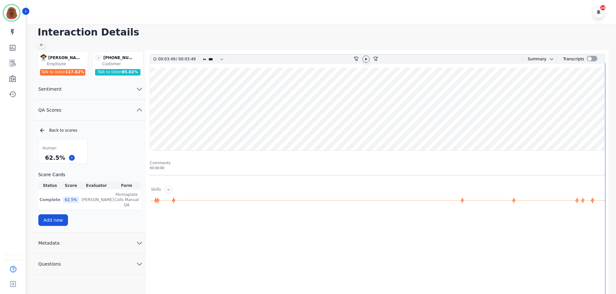
click at [44, 44] on div at bounding box center [42, 45] width 8 height 8
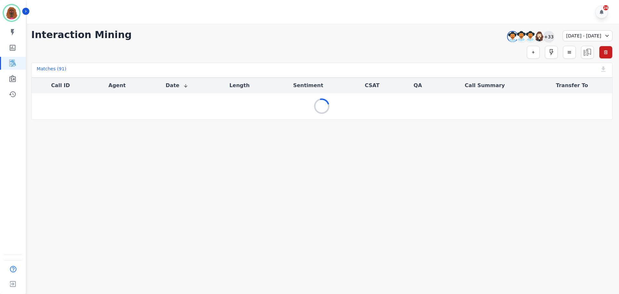
click at [543, 35] on div "+33" at bounding box center [548, 36] width 11 height 11
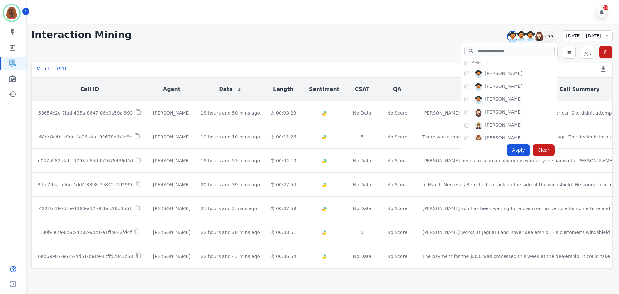
click at [309, 27] on div "Interaction Mining [PERSON_NAME] [PERSON_NAME] [PERSON_NAME] +33 Select all [PE…" at bounding box center [322, 146] width 594 height 244
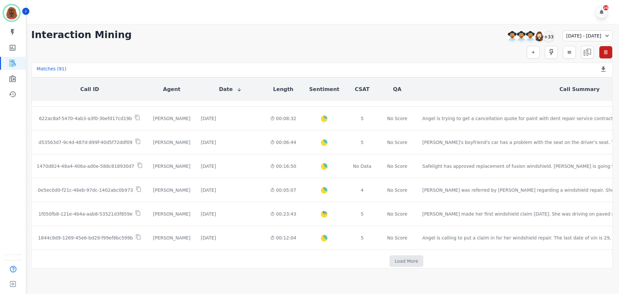
scroll to position [339, 0]
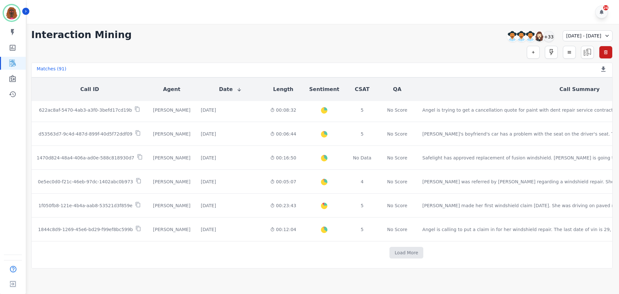
click at [333, 244] on td "Load More" at bounding box center [406, 252] width 749 height 23
click at [389, 248] on button "Load More" at bounding box center [406, 252] width 34 height 12
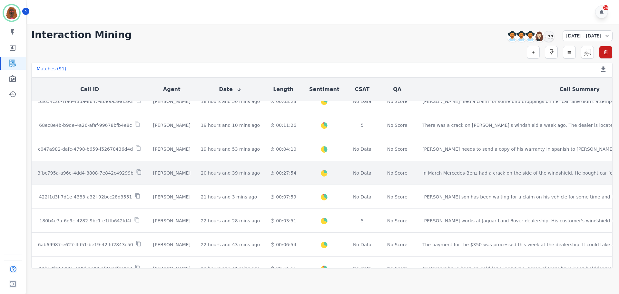
scroll to position [0, 0]
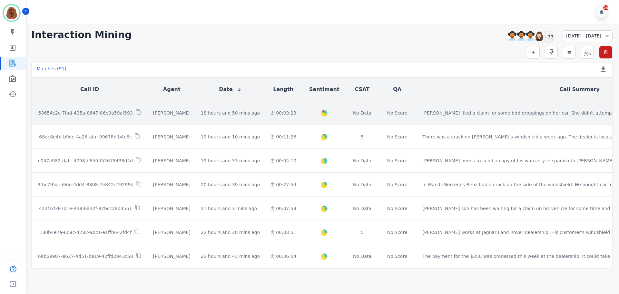
click at [270, 112] on div "00:03:23" at bounding box center [283, 113] width 26 height 6
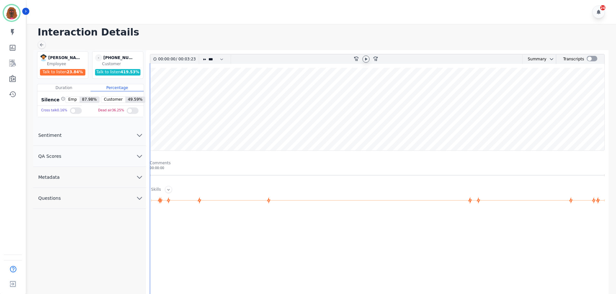
click at [368, 60] on icon at bounding box center [365, 58] width 5 height 5
click at [155, 132] on wave at bounding box center [377, 109] width 454 height 82
click at [141, 155] on icon "chevron down" at bounding box center [140, 156] width 8 height 8
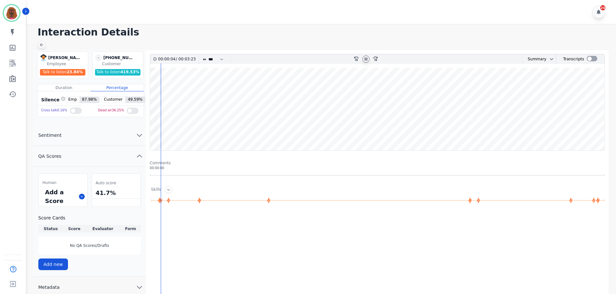
click at [41, 46] on icon at bounding box center [42, 45] width 4 height 4
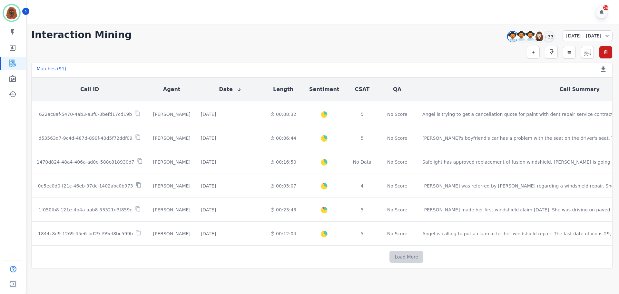
scroll to position [335, 0]
click at [389, 254] on button "Load More" at bounding box center [406, 257] width 34 height 12
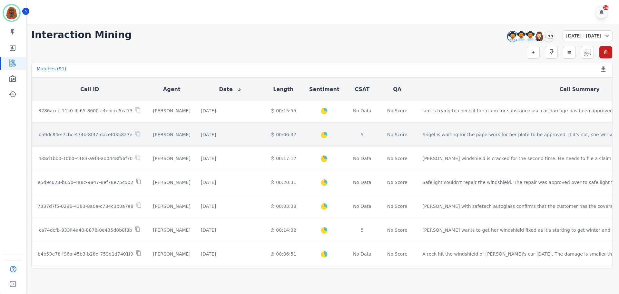
scroll to position [816, 0]
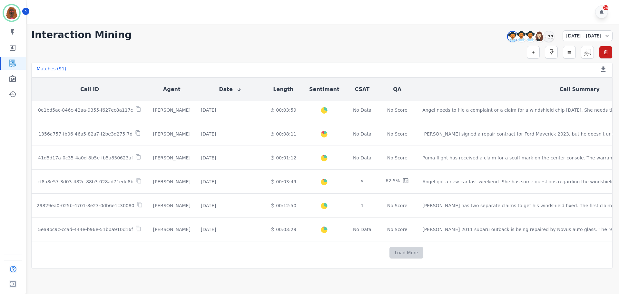
click at [389, 251] on button "Load More" at bounding box center [406, 252] width 34 height 12
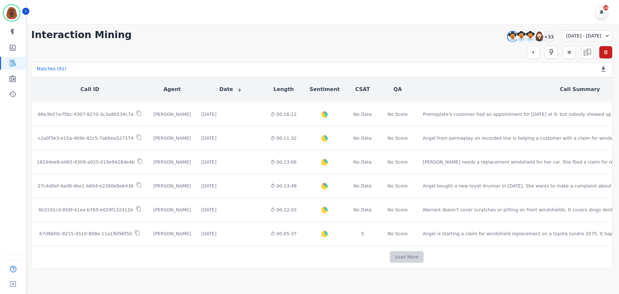
scroll to position [1289, 0]
click at [390, 253] on button "Load More" at bounding box center [407, 257] width 34 height 12
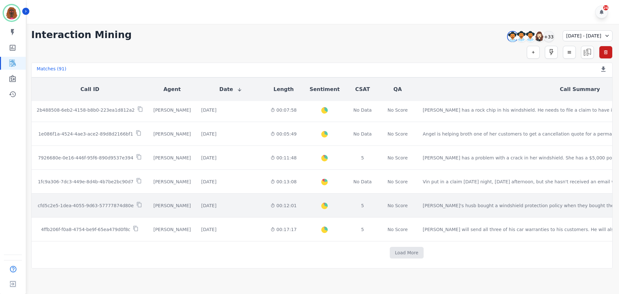
scroll to position [1764, 0]
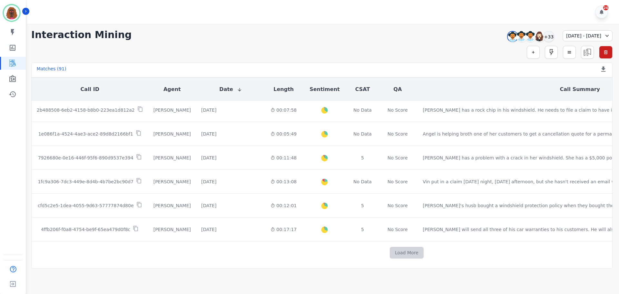
click at [390, 252] on button "Load More" at bounding box center [407, 252] width 34 height 12
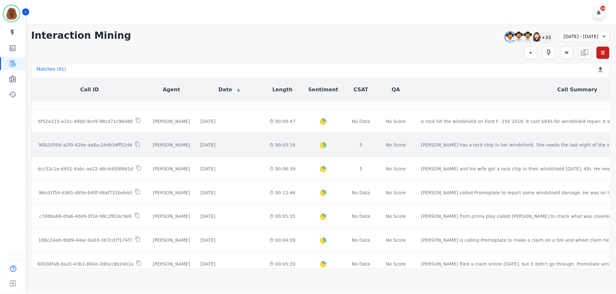
scroll to position [1989, 0]
click at [214, 148] on td "[DATE] Start at: [DATE] 9:11am" at bounding box center [230, 144] width 69 height 24
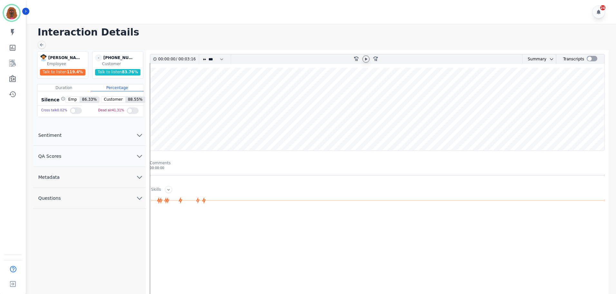
click at [364, 58] on icon at bounding box center [365, 58] width 5 height 5
click at [135, 158] on button "QA Scores" at bounding box center [89, 156] width 113 height 21
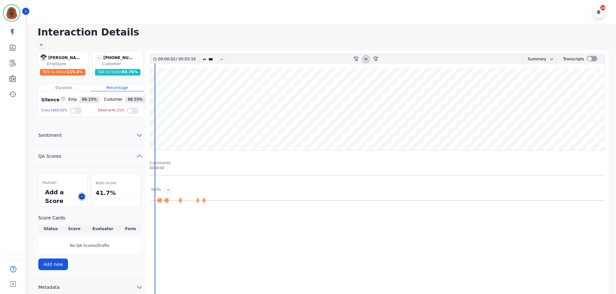
click at [83, 195] on icon at bounding box center [81, 196] width 3 height 3
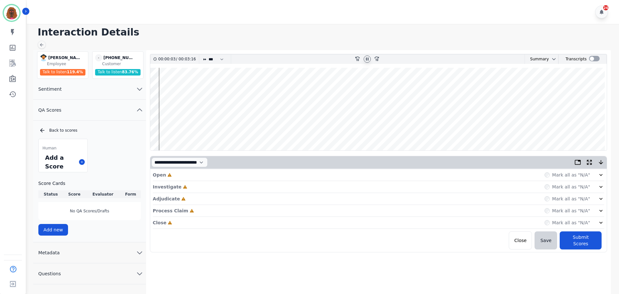
click at [267, 173] on div "Open Incomplete Mark all as "N/A"" at bounding box center [378, 175] width 451 height 12
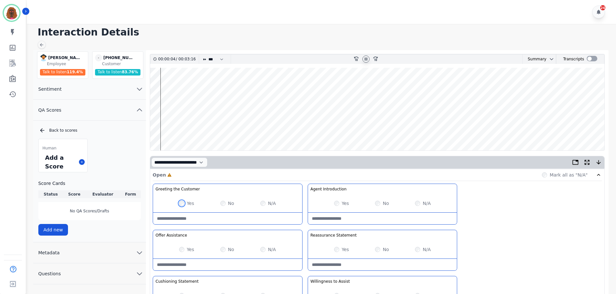
click at [187, 200] on div "Yes" at bounding box center [186, 203] width 15 height 6
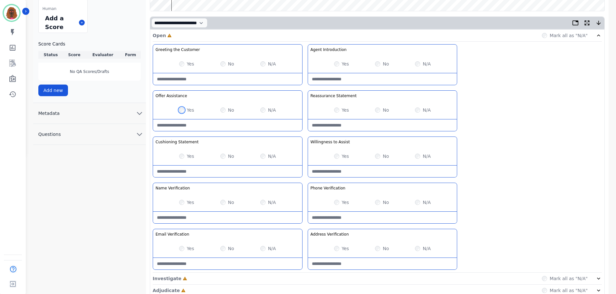
scroll to position [187, 0]
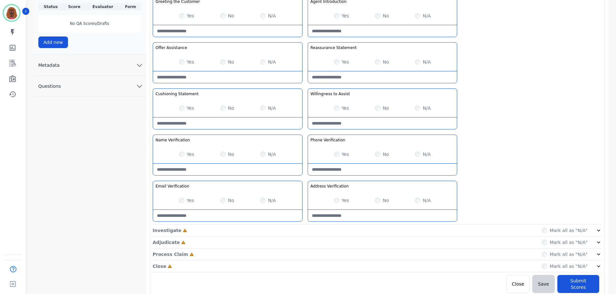
click at [283, 231] on div "Investigate Incomplete Mark all as "N/A"" at bounding box center [377, 230] width 449 height 12
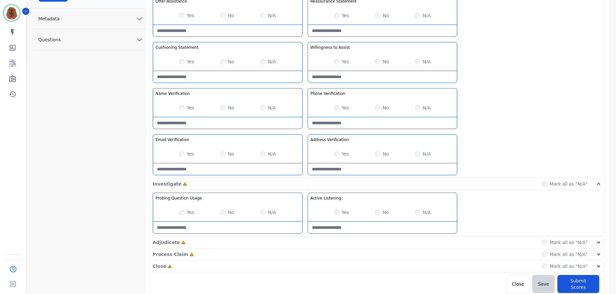
click at [304, 243] on div "Adjudicate Incomplete Mark all as "N/A"" at bounding box center [377, 242] width 449 height 12
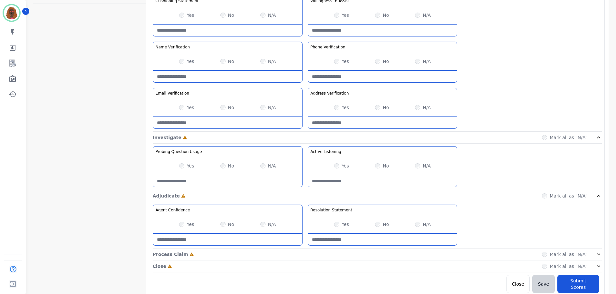
click at [301, 254] on div "Process Claim Incomplete Mark all as "N/A"" at bounding box center [377, 254] width 449 height 12
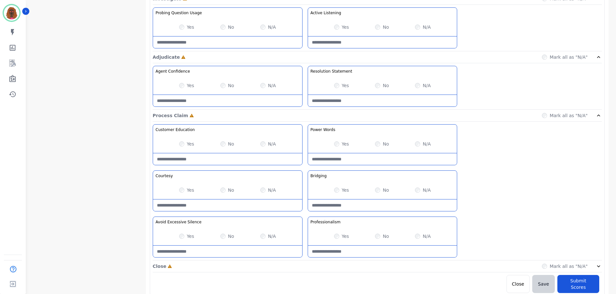
click at [302, 264] on div "Close Incomplete Mark all as "N/A"" at bounding box center [377, 266] width 449 height 12
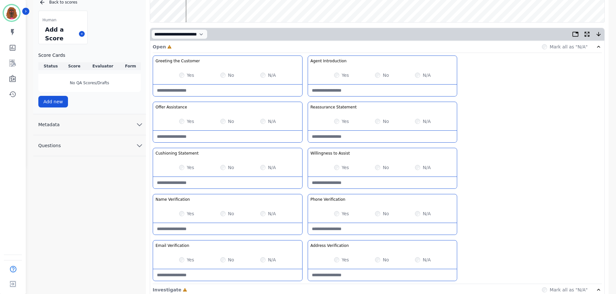
scroll to position [129, 0]
click at [218, 135] on Assistance-note at bounding box center [227, 136] width 149 height 12
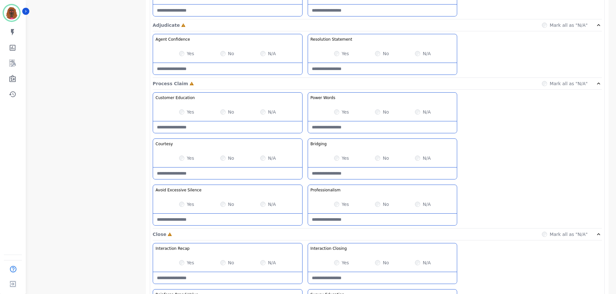
scroll to position [451, 0]
type Assistance-note "**********"
click at [213, 218] on Silence-note at bounding box center [227, 219] width 149 height 12
type Silence-note "*"
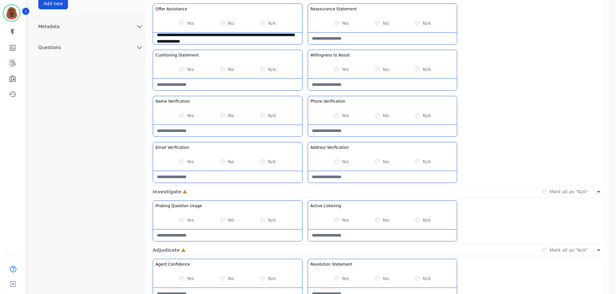
scroll to position [226, 0]
click at [337, 157] on div "Yes No N/A" at bounding box center [382, 162] width 149 height 18
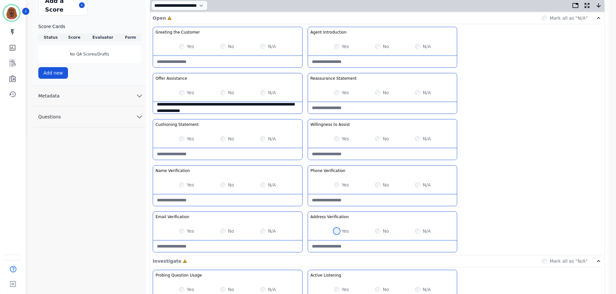
scroll to position [0, 0]
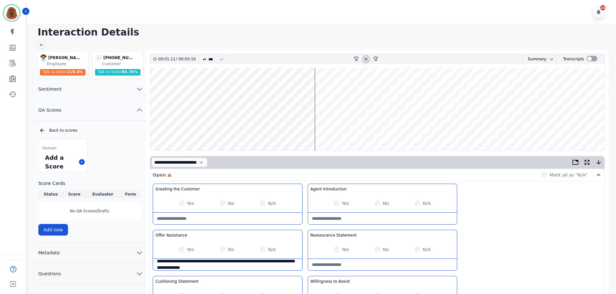
click at [331, 92] on wave at bounding box center [377, 109] width 454 height 82
click at [336, 130] on wave at bounding box center [377, 109] width 454 height 82
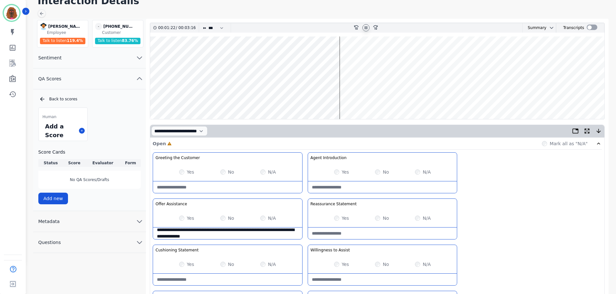
scroll to position [32, 0]
click at [335, 96] on wave at bounding box center [377, 77] width 454 height 82
click at [342, 55] on wave at bounding box center [377, 77] width 454 height 82
click at [360, 97] on wave at bounding box center [377, 77] width 454 height 82
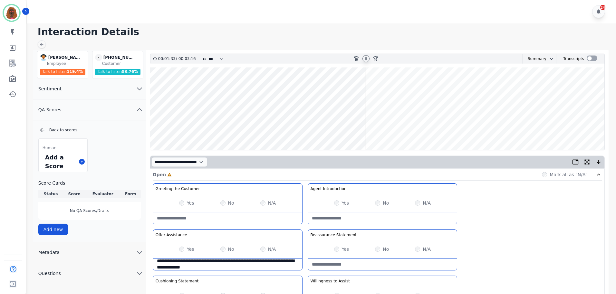
scroll to position [0, 0]
click at [370, 130] on wave at bounding box center [377, 109] width 454 height 82
click at [377, 129] on wave at bounding box center [377, 109] width 454 height 82
click at [379, 89] on wave at bounding box center [377, 109] width 454 height 82
click at [376, 87] on wave at bounding box center [377, 109] width 454 height 82
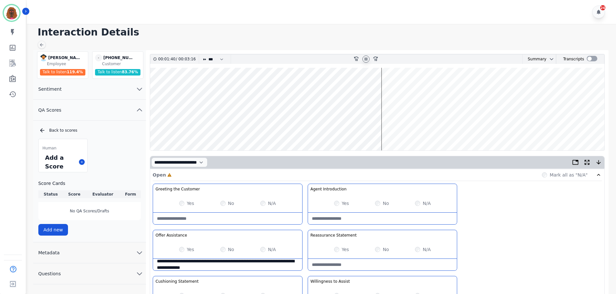
drag, startPoint x: 363, startPoint y: 158, endPoint x: 314, endPoint y: 38, distance: 129.8
click at [314, 38] on h1 "Interaction Details" at bounding box center [324, 32] width 572 height 12
click at [397, 128] on wave at bounding box center [377, 109] width 454 height 82
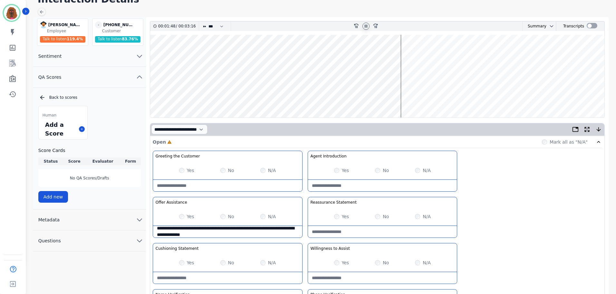
scroll to position [32, 0]
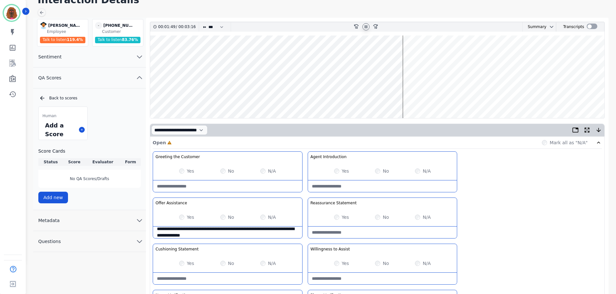
click at [405, 96] on wave at bounding box center [377, 76] width 454 height 82
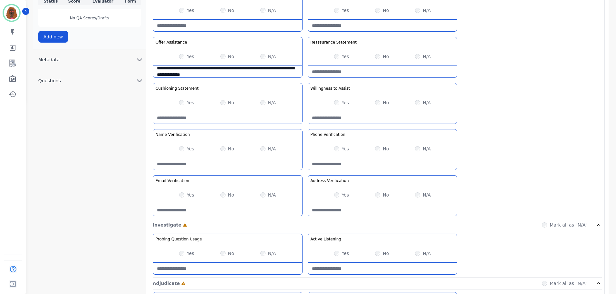
scroll to position [193, 0]
click at [179, 193] on div "Yes" at bounding box center [186, 194] width 15 height 6
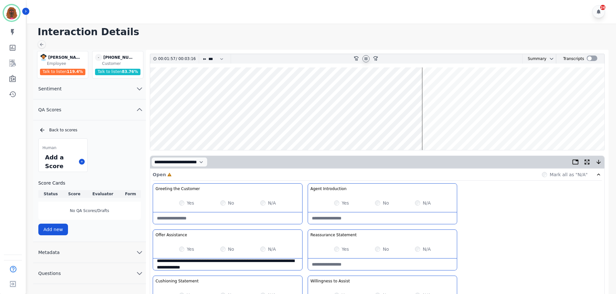
scroll to position [0, 0]
click at [435, 128] on wave at bounding box center [377, 109] width 454 height 82
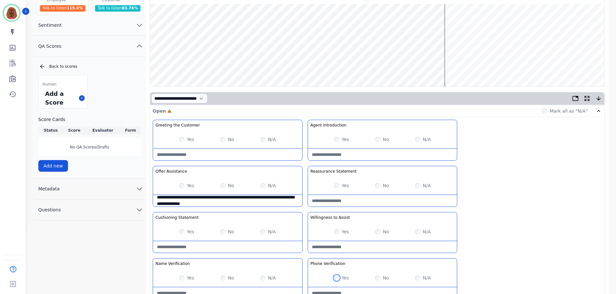
scroll to position [64, 0]
click at [194, 64] on wave at bounding box center [377, 45] width 454 height 82
click at [175, 64] on wave at bounding box center [377, 45] width 454 height 82
click at [194, 67] on wave at bounding box center [377, 45] width 454 height 82
click at [180, 30] on wave at bounding box center [377, 45] width 454 height 82
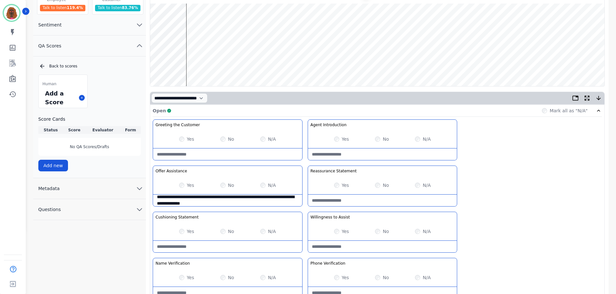
click at [218, 245] on Statement-note at bounding box center [227, 246] width 149 height 12
type Statement-note "**********"
click at [296, 64] on wave at bounding box center [377, 45] width 454 height 82
click at [411, 64] on wave at bounding box center [377, 45] width 454 height 82
click at [442, 19] on wave at bounding box center [377, 45] width 454 height 82
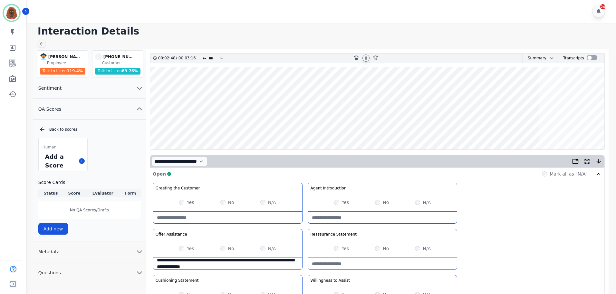
scroll to position [0, 0]
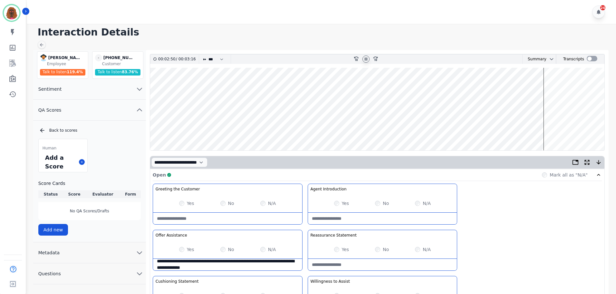
click at [455, 129] on wave at bounding box center [377, 109] width 454 height 82
click at [452, 130] on wave at bounding box center [377, 109] width 454 height 82
click at [478, 88] on wave at bounding box center [377, 109] width 454 height 82
click at [509, 88] on wave at bounding box center [377, 109] width 454 height 82
click at [601, 88] on wave at bounding box center [377, 109] width 454 height 82
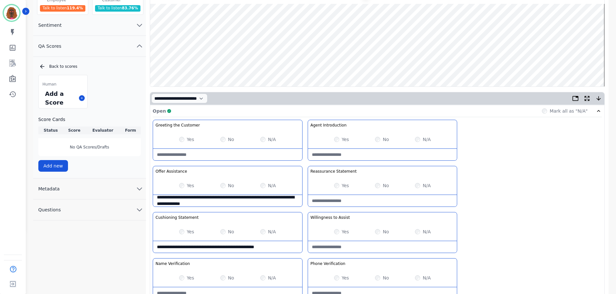
click at [133, 186] on button "Metadata" at bounding box center [89, 188] width 113 height 21
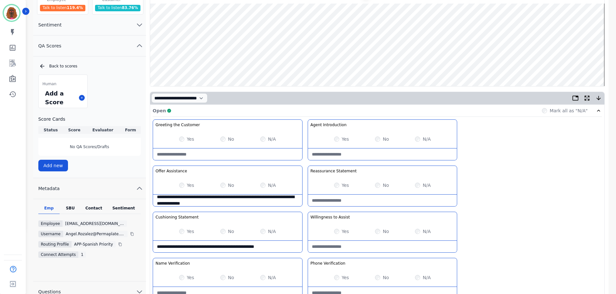
click at [93, 206] on div "Contact" at bounding box center [94, 209] width 26 height 8
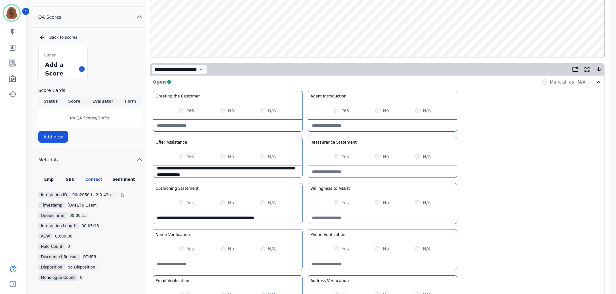
click at [47, 180] on div "Emp" at bounding box center [48, 181] width 21 height 8
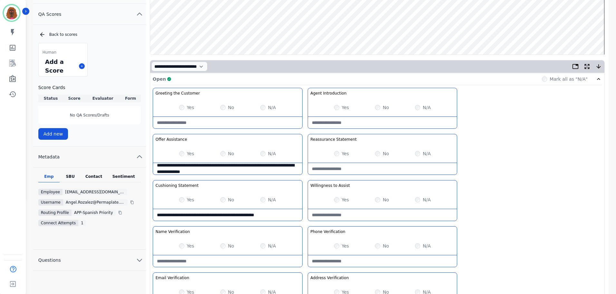
scroll to position [96, 0]
click at [138, 157] on icon "chevron up" at bounding box center [139, 156] width 5 height 2
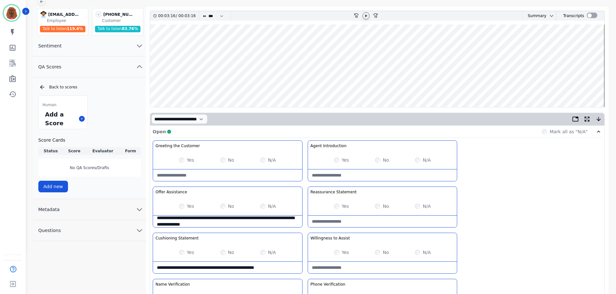
scroll to position [0, 0]
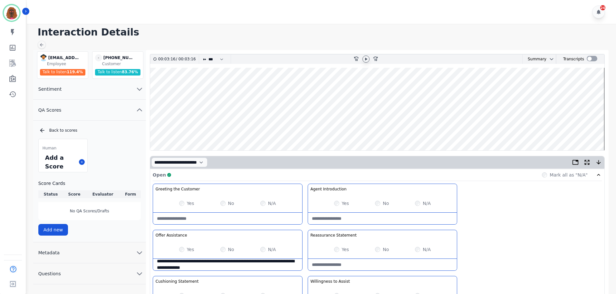
click at [180, 89] on wave at bounding box center [377, 109] width 454 height 82
click at [366, 60] on icon at bounding box center [366, 58] width 2 height 3
click at [450, 128] on wave at bounding box center [377, 109] width 454 height 82
click at [151, 127] on wave at bounding box center [377, 109] width 454 height 82
click at [150, 128] on div "00:00:00 / 00:03:16 * * * **** * *** * **** rewind-10 fast-forward-10 Summary A…" at bounding box center [377, 102] width 455 height 97
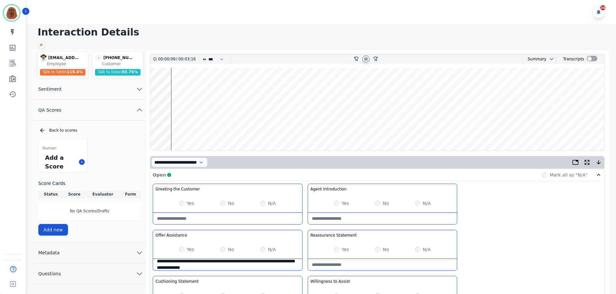
click at [451, 129] on wave at bounding box center [377, 109] width 454 height 82
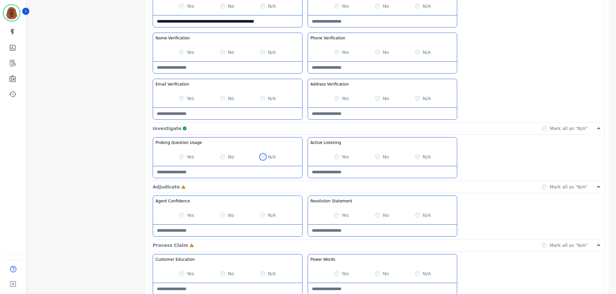
scroll to position [289, 0]
click at [366, 223] on div "Yes No N/A" at bounding box center [382, 215] width 149 height 18
click at [350, 234] on Statement-note at bounding box center [382, 230] width 149 height 12
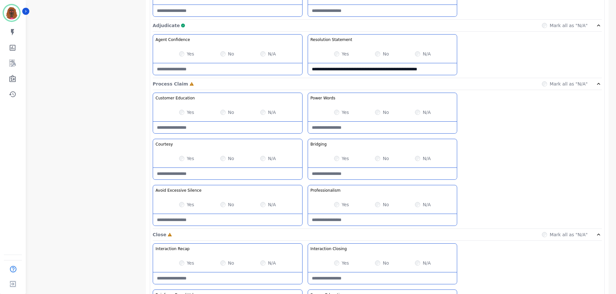
scroll to position [450, 0]
type Statement-note "**********"
click at [199, 214] on Silence-note at bounding box center [227, 219] width 149 height 12
type Silence-note "**********"
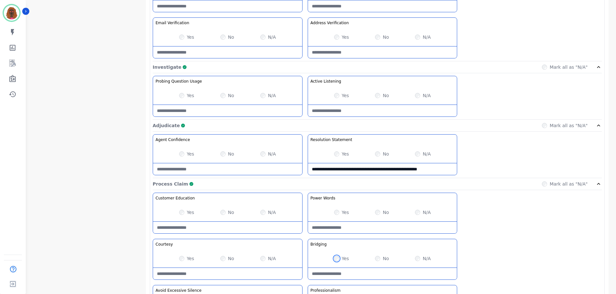
scroll to position [352, 0]
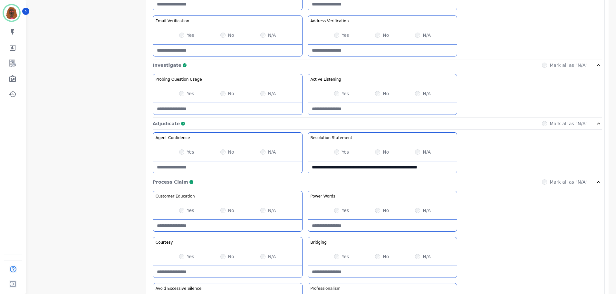
click at [522, 235] on div "**********" at bounding box center [377, 258] width 449 height 136
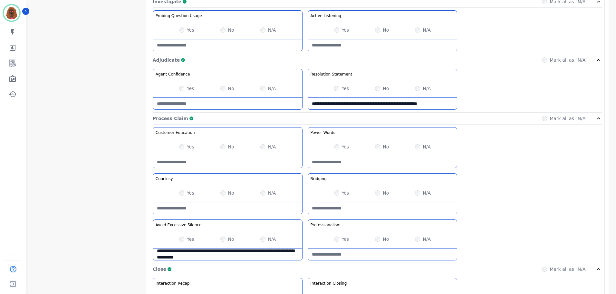
scroll to position [511, 0]
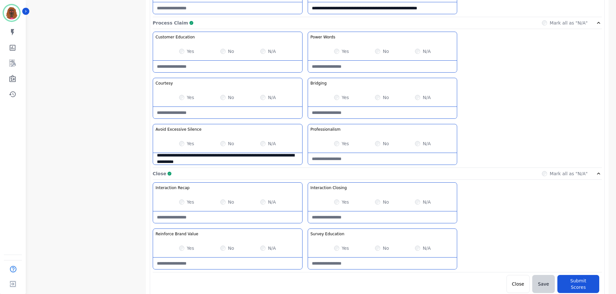
click at [359, 222] on Closing-note at bounding box center [382, 217] width 149 height 12
click at [359, 222] on Closing-note "**********" at bounding box center [382, 217] width 149 height 12
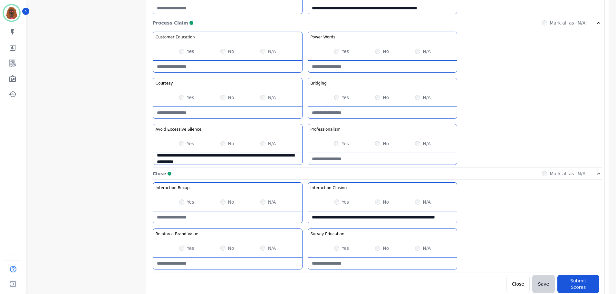
type Closing-note "**********"
click at [342, 263] on Education-note at bounding box center [382, 263] width 149 height 12
paste Education-note "**********"
type Education-note "**********"
click at [247, 267] on Value-note at bounding box center [227, 263] width 149 height 12
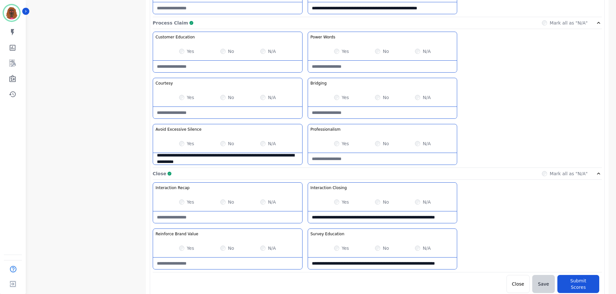
paste Value-note "**********"
type Value-note "**********"
click at [238, 213] on Recap-note at bounding box center [227, 217] width 149 height 12
paste Recap-note "**********"
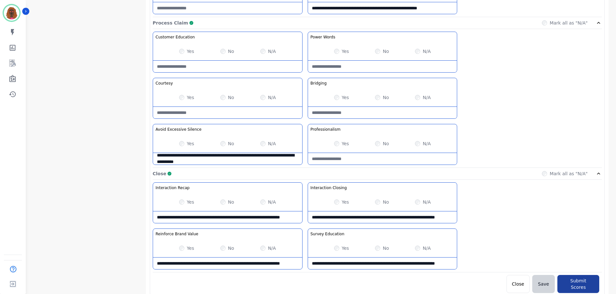
type Recap-note "**********"
click at [581, 281] on button "Submit Scores" at bounding box center [578, 283] width 42 height 18
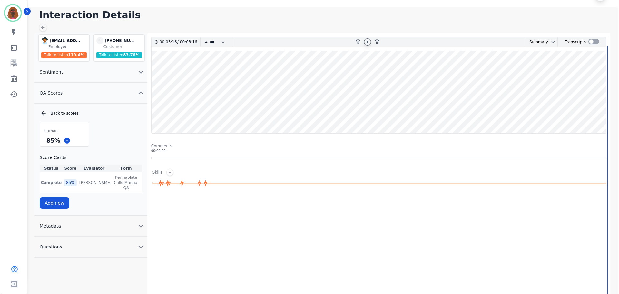
scroll to position [0, 0]
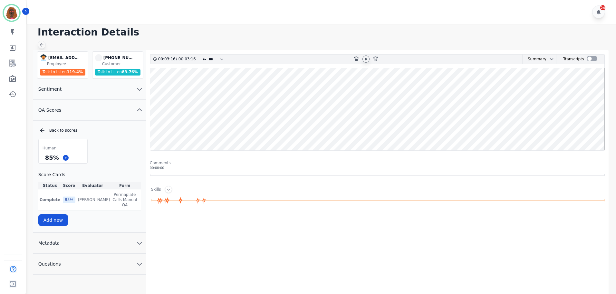
click at [42, 45] on icon at bounding box center [41, 44] width 5 height 5
